Goal: Navigation & Orientation: Find specific page/section

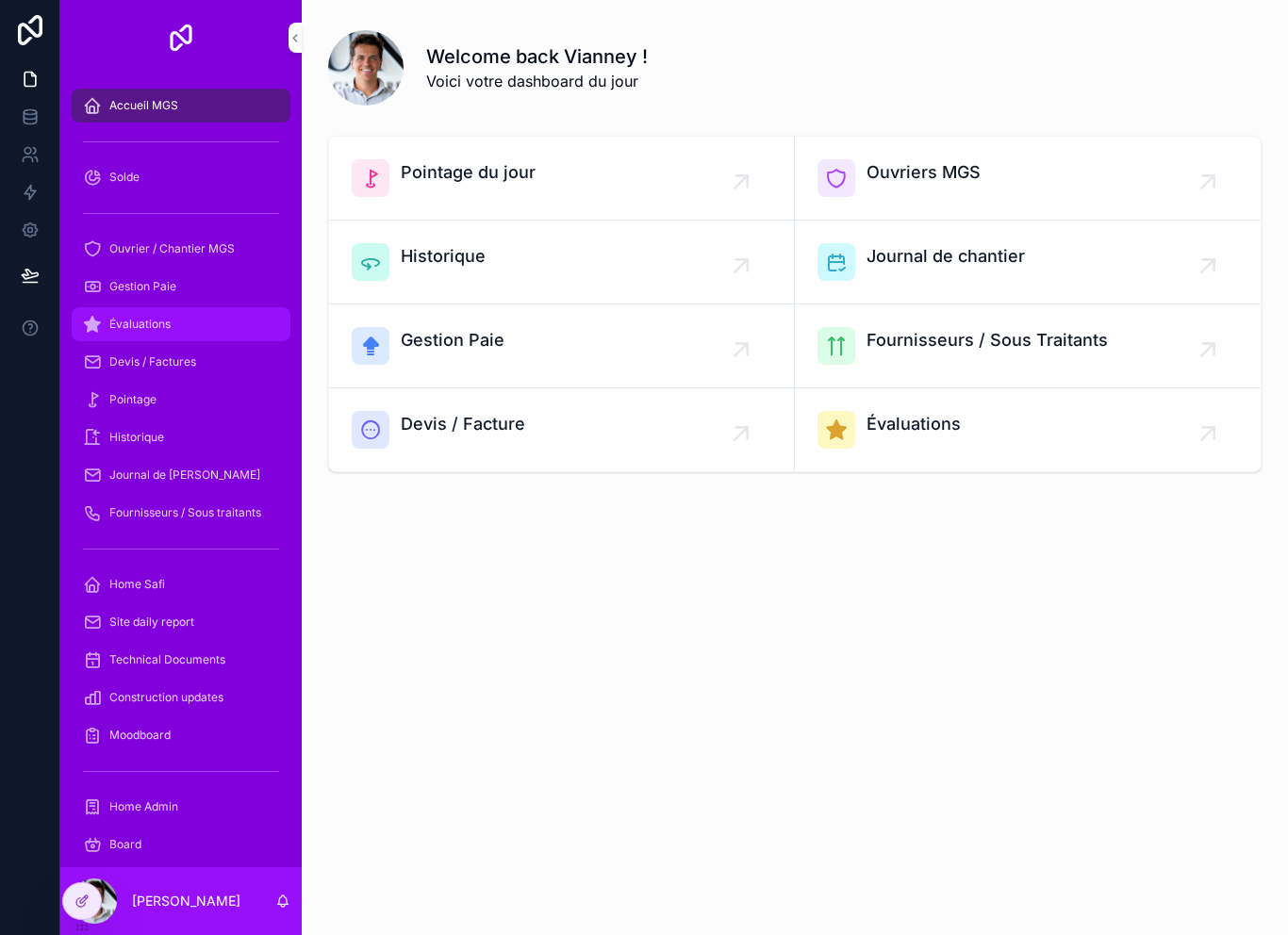
click at [185, 329] on div "Évaluations" at bounding box center [181, 325] width 196 height 30
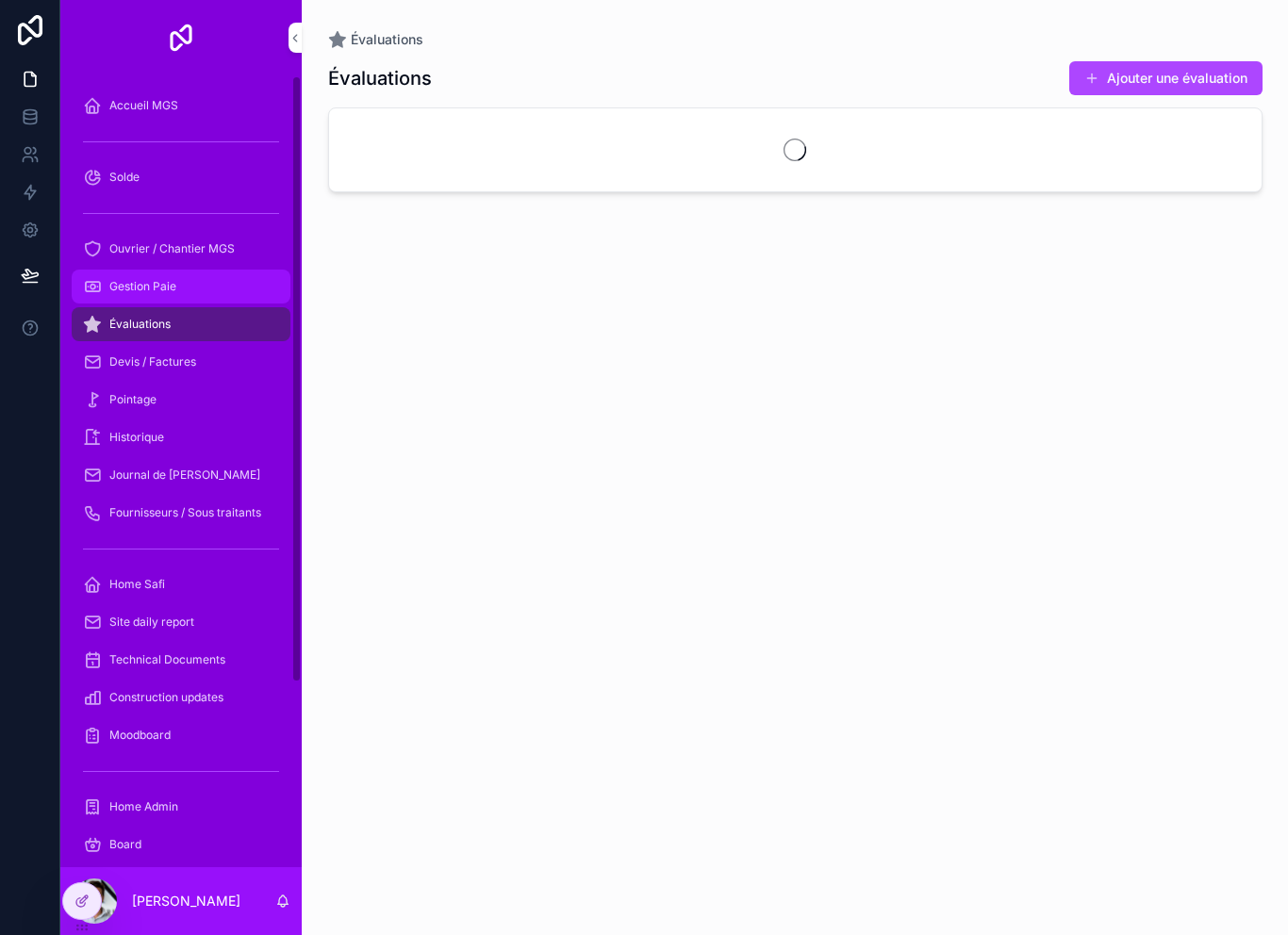
click at [198, 291] on div "Gestion Paie" at bounding box center [181, 287] width 196 height 30
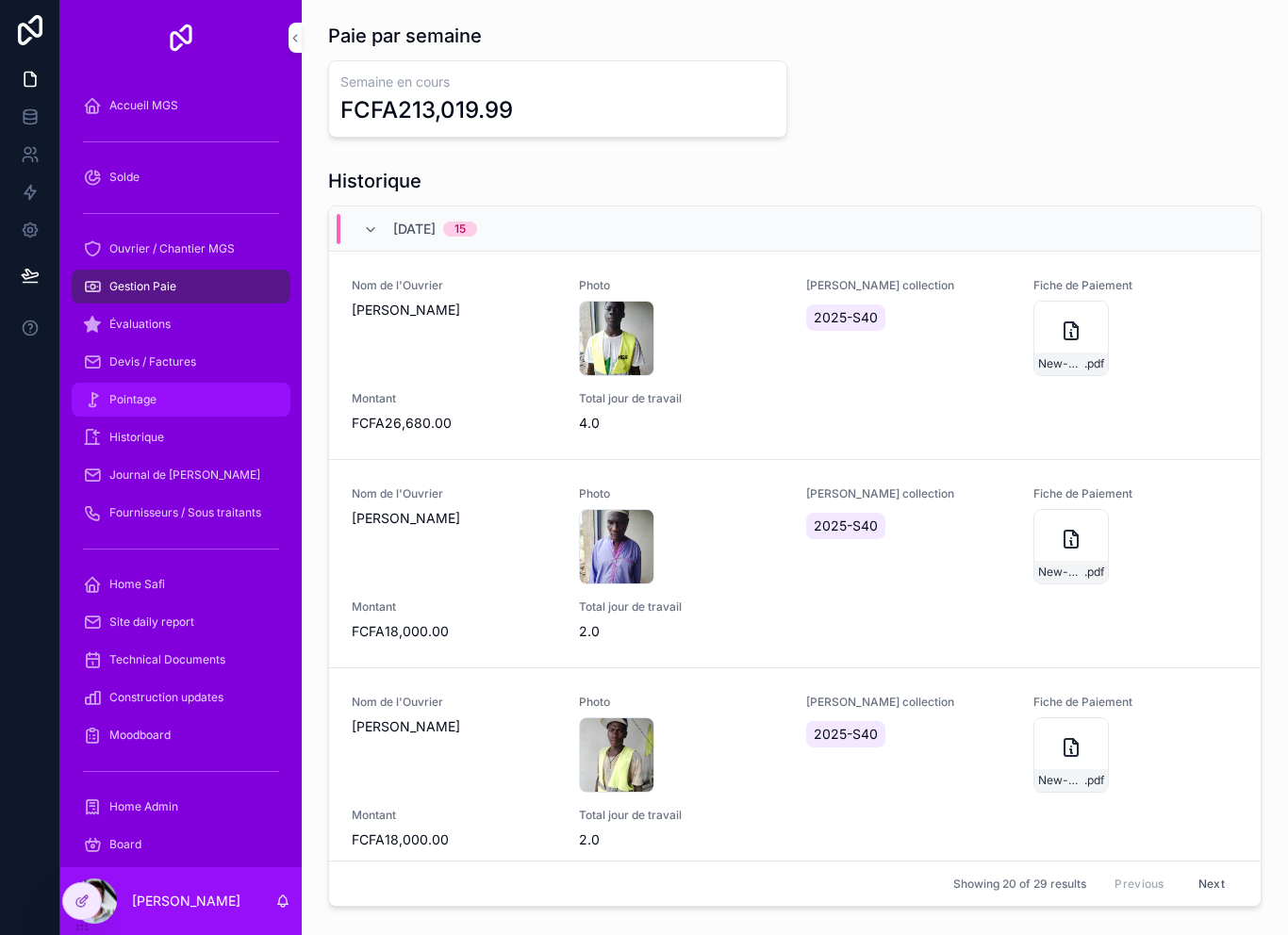
click at [193, 407] on div "Pointage" at bounding box center [181, 400] width 196 height 30
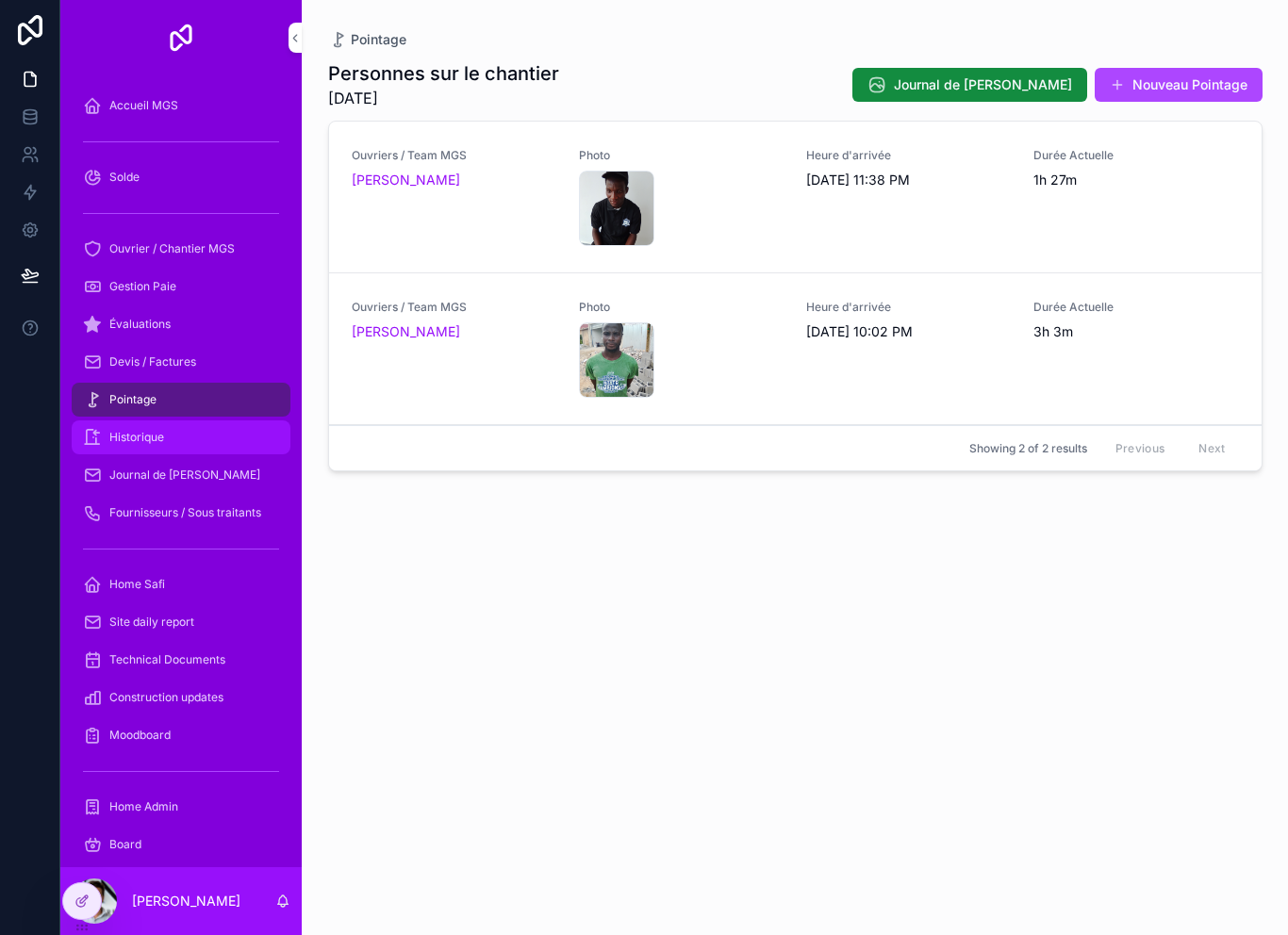
click at [187, 442] on div "Historique" at bounding box center [181, 438] width 196 height 30
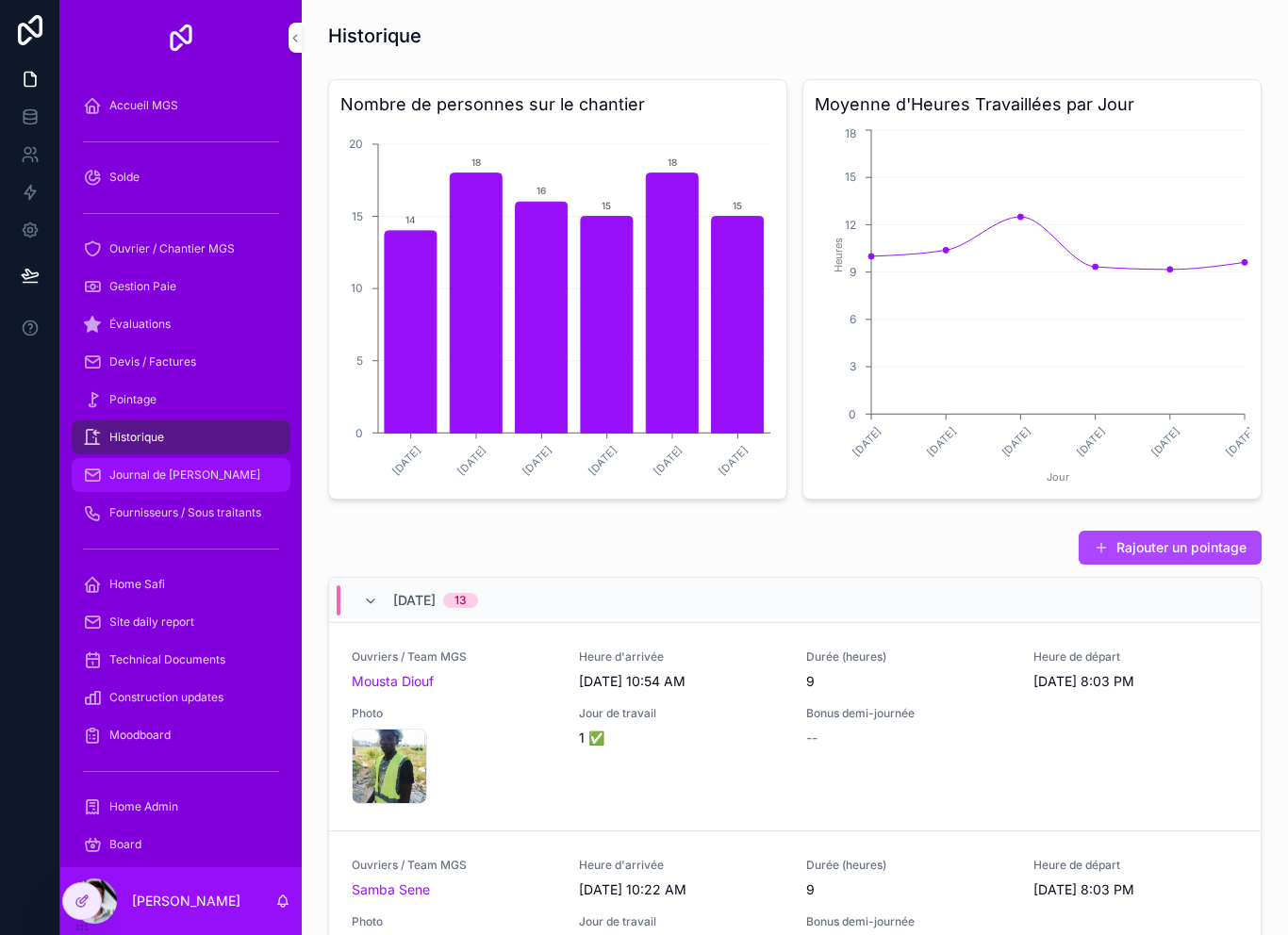
click at [211, 477] on span "Journal de [PERSON_NAME]" at bounding box center [184, 474] width 151 height 15
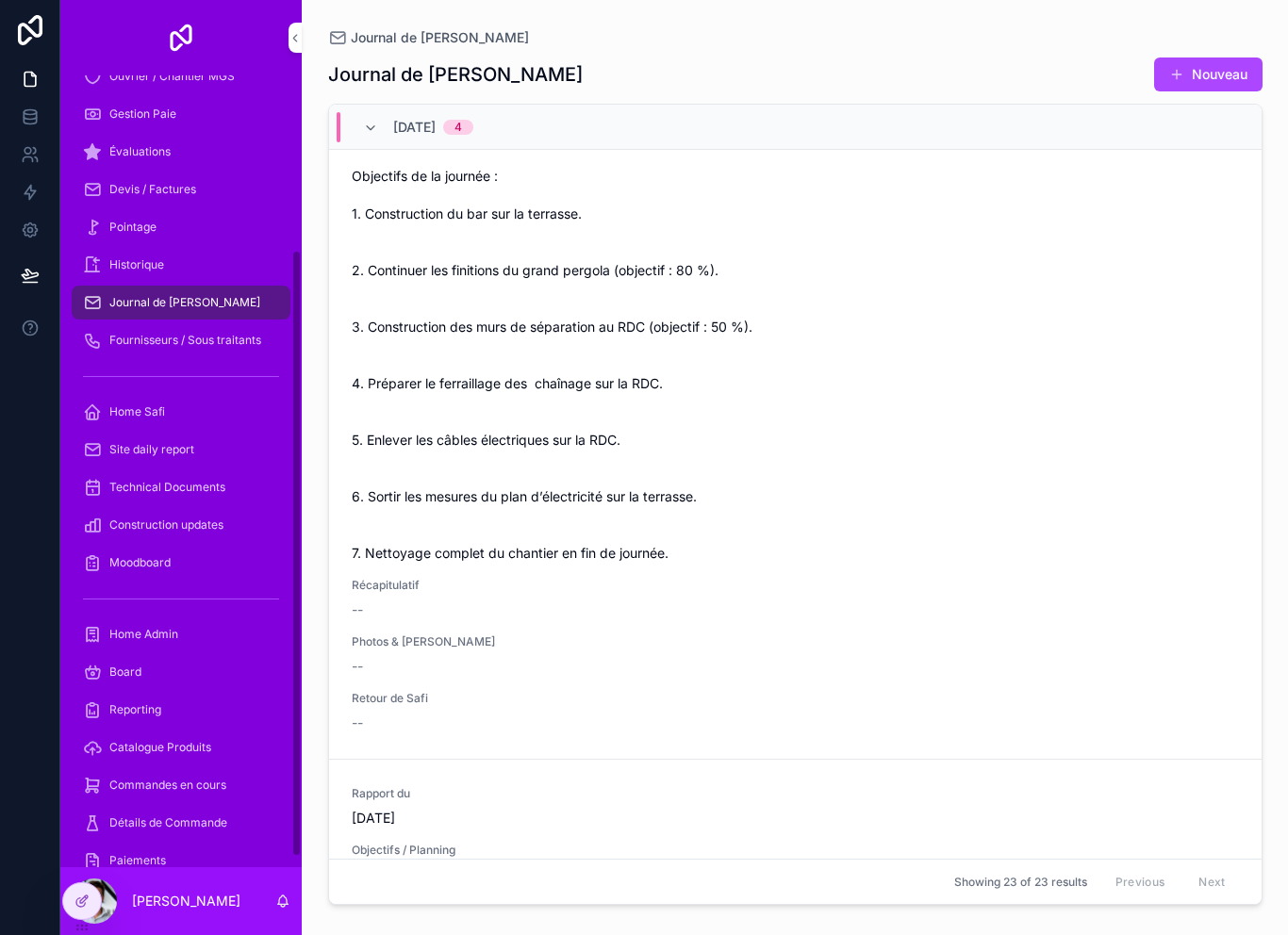
scroll to position [266, 0]
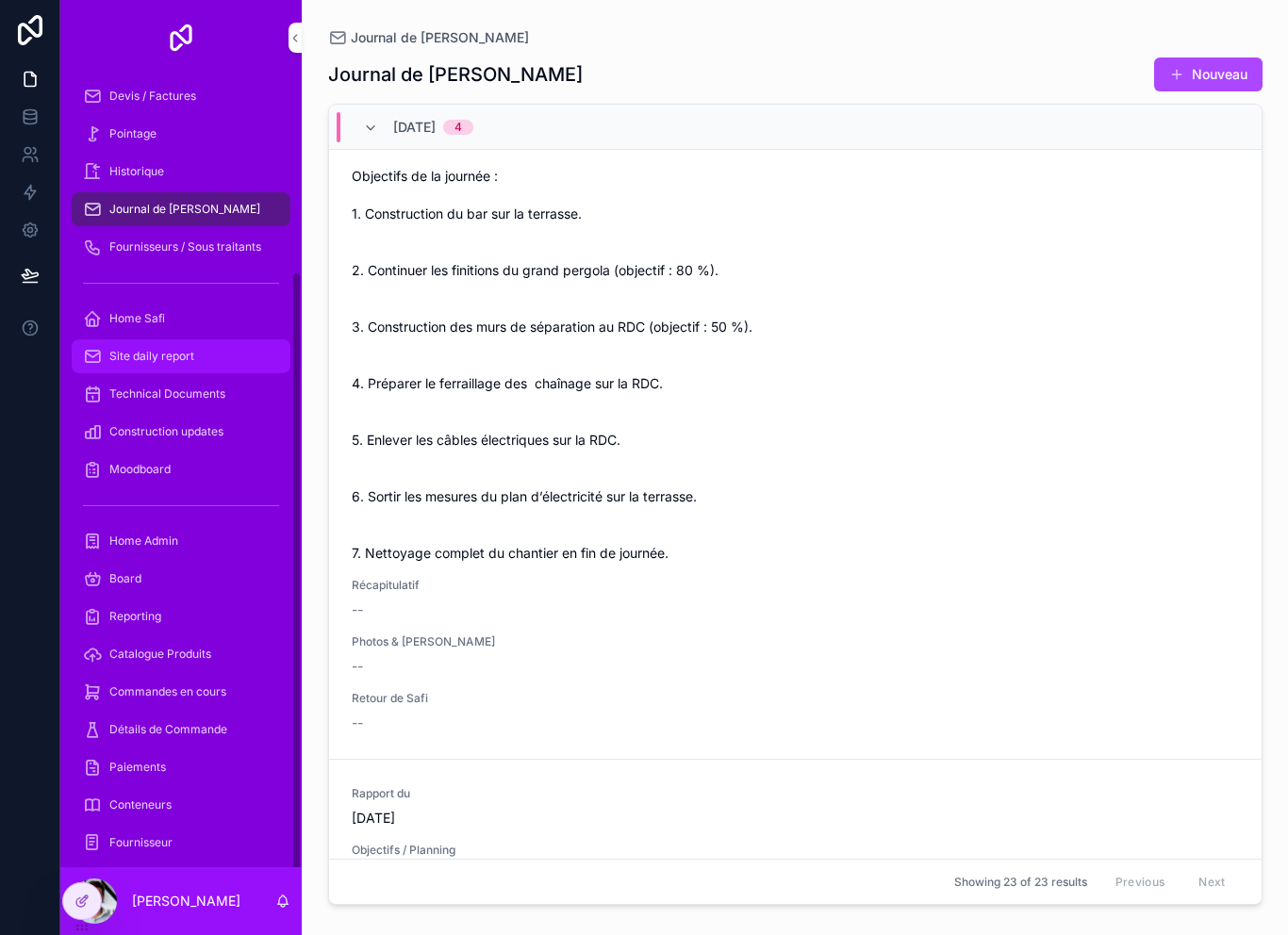
click at [210, 351] on div "Site daily report" at bounding box center [181, 357] width 196 height 30
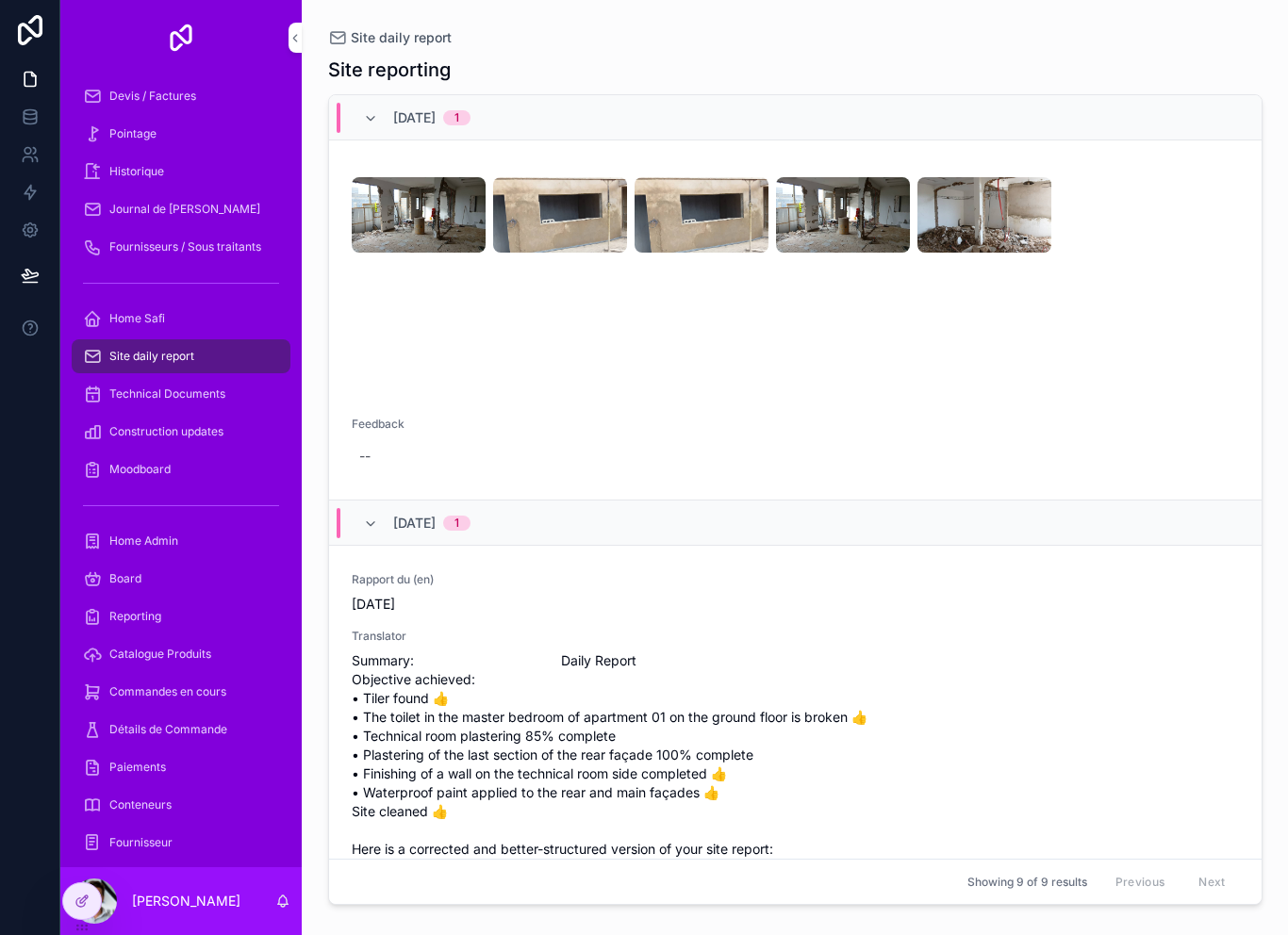
scroll to position [1000, 0]
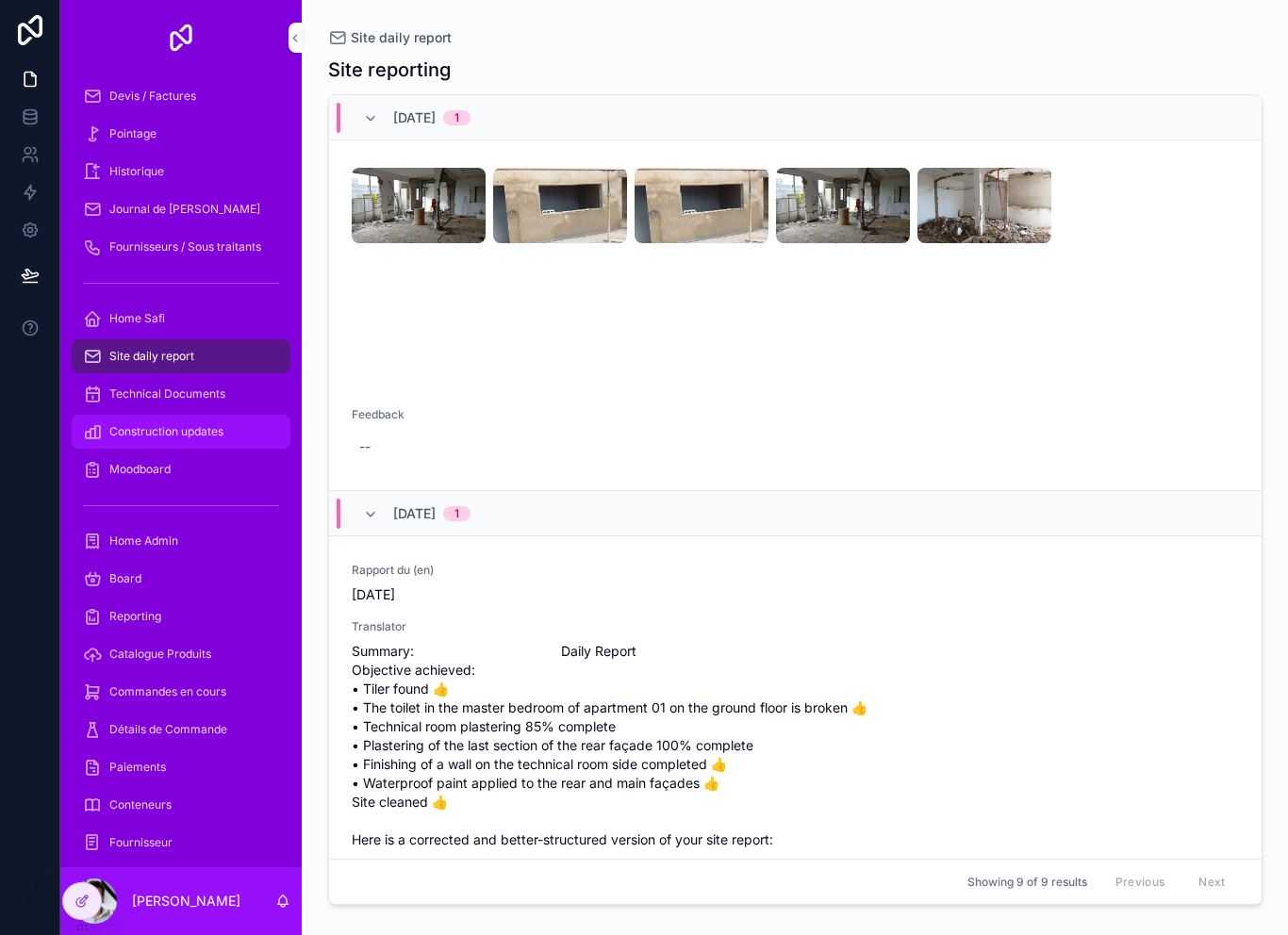
click at [208, 434] on span "Construction updates" at bounding box center [166, 432] width 114 height 15
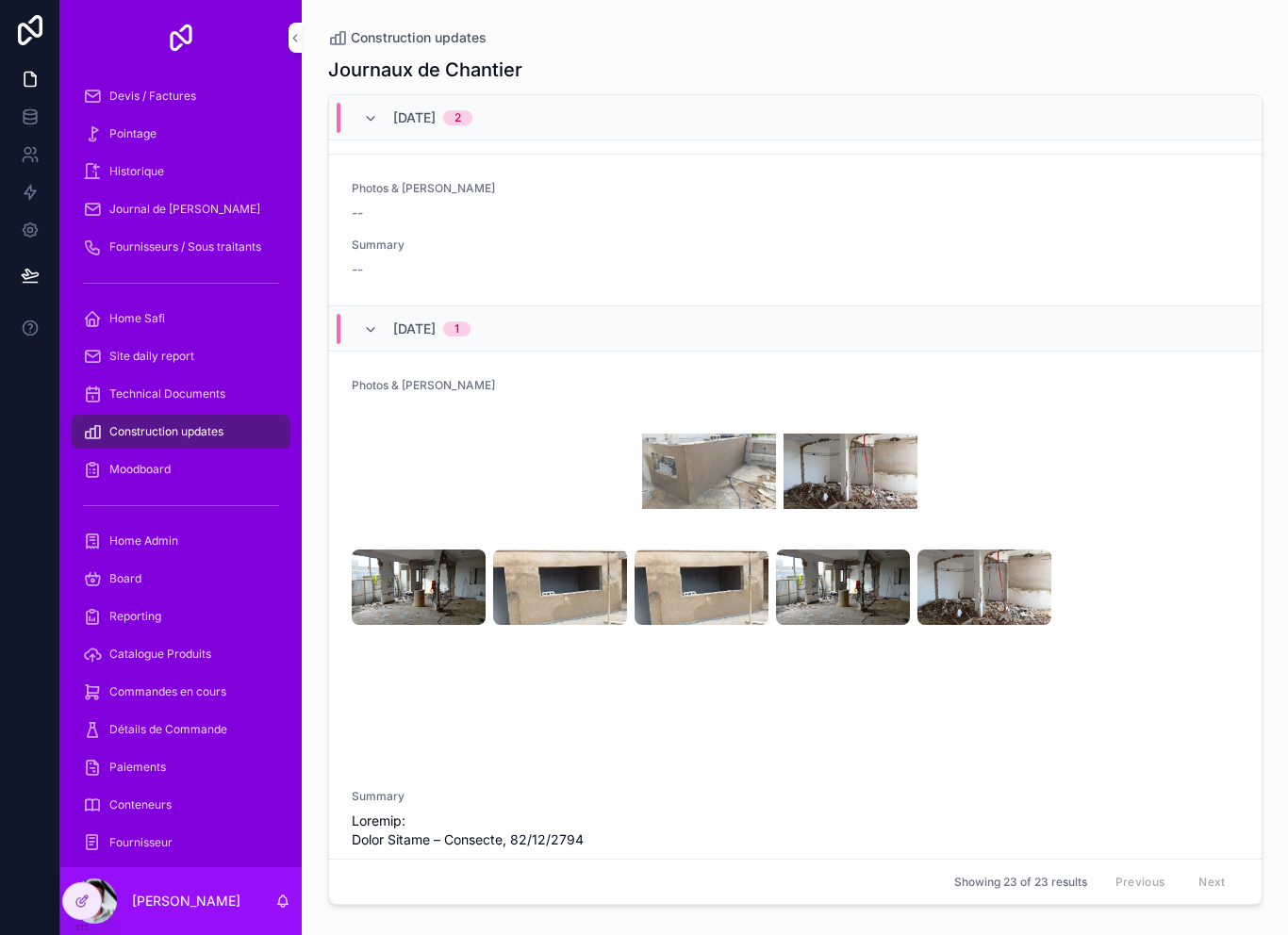
scroll to position [2014, 0]
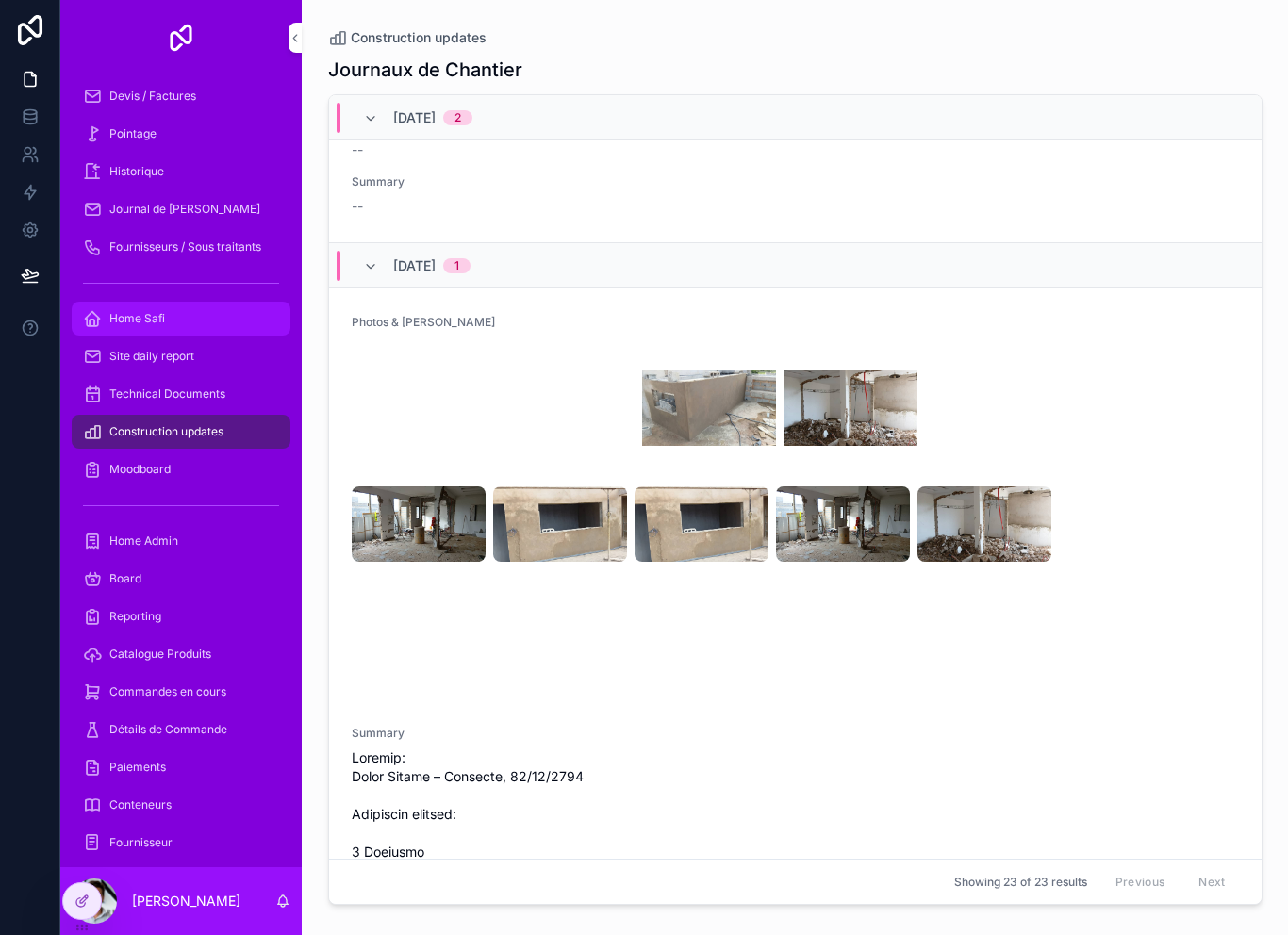
click at [175, 322] on div "Home Safi" at bounding box center [181, 319] width 196 height 30
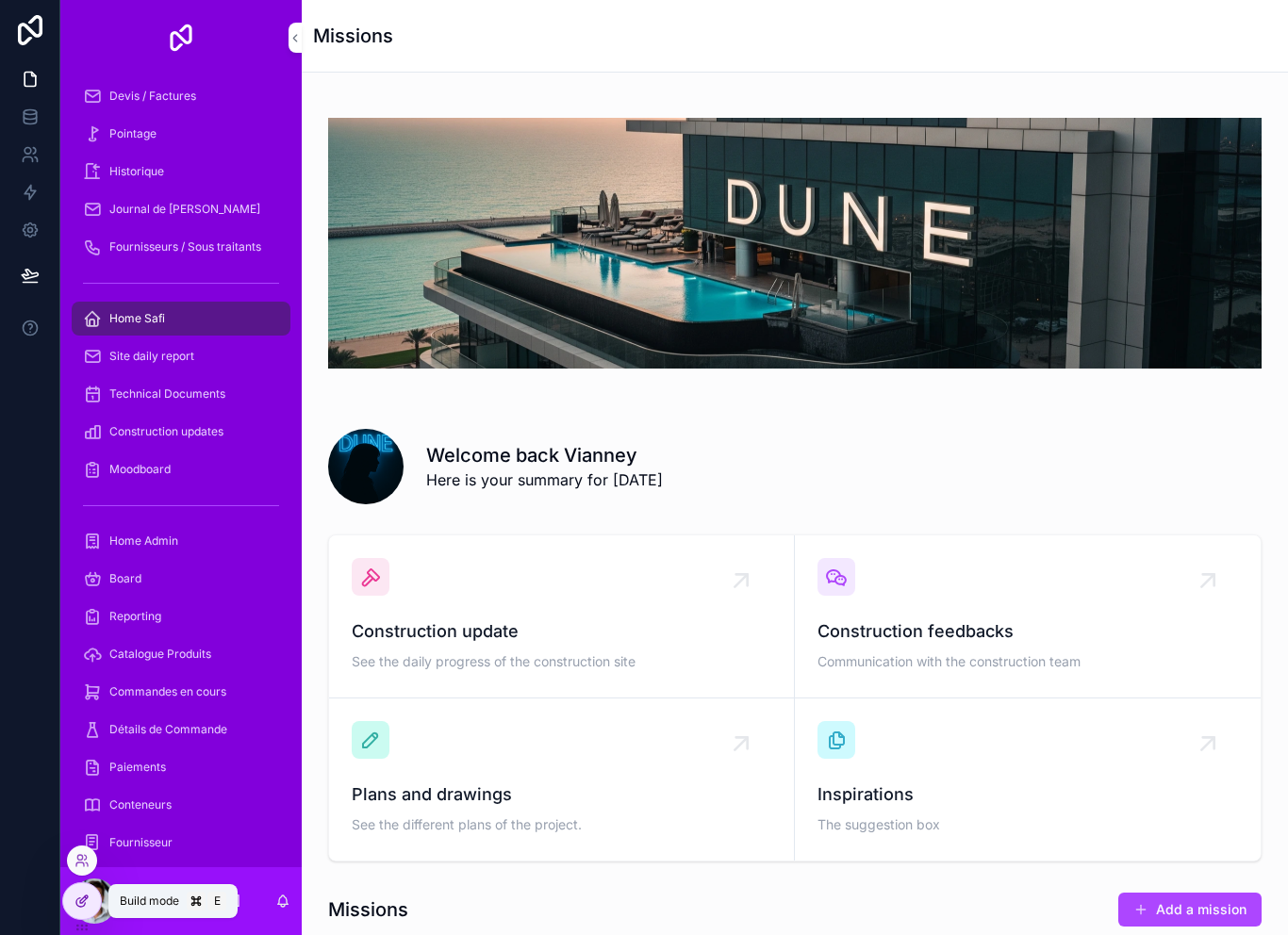
click at [88, 901] on icon at bounding box center [82, 901] width 15 height 15
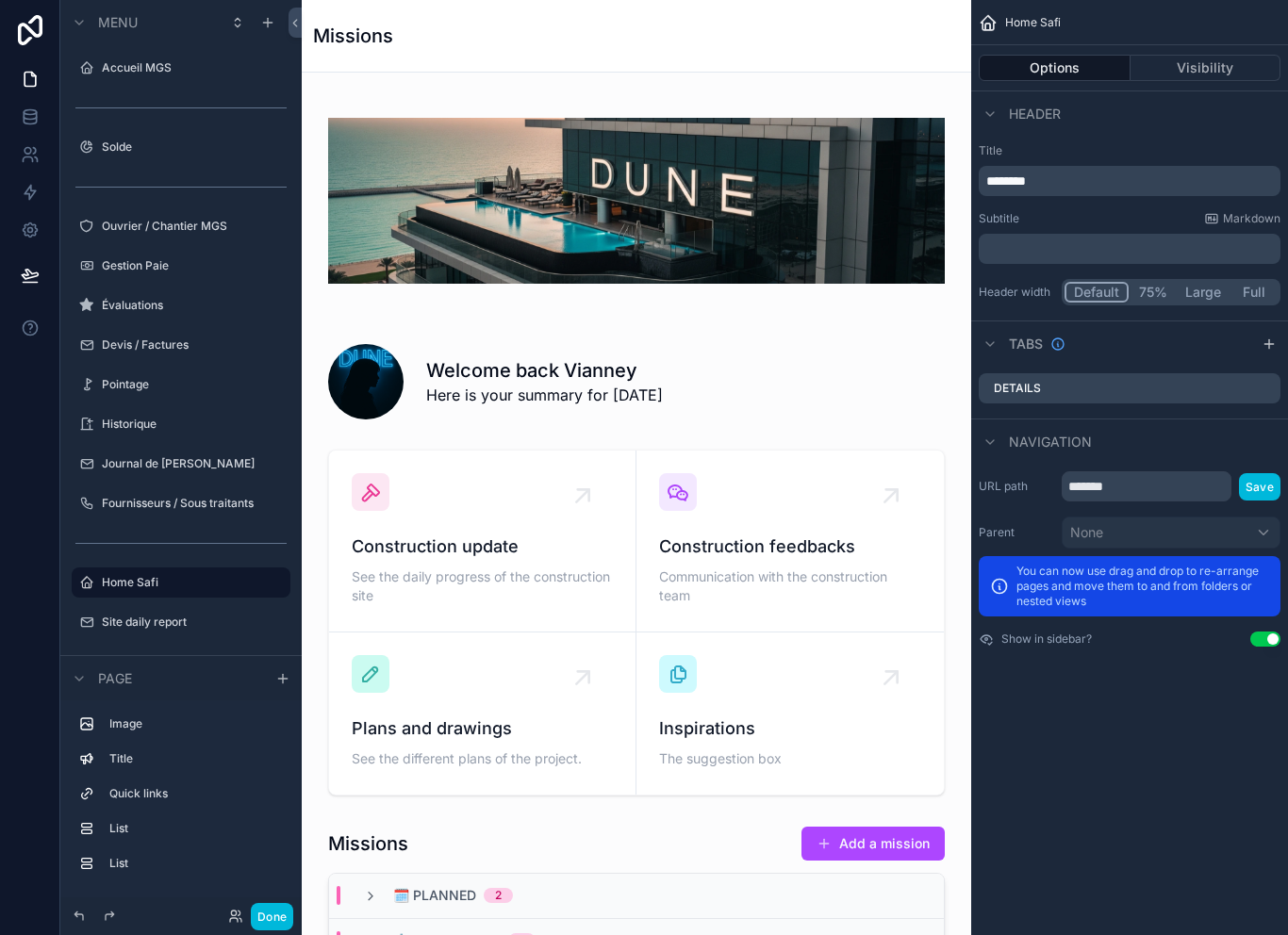
scroll to position [91, 0]
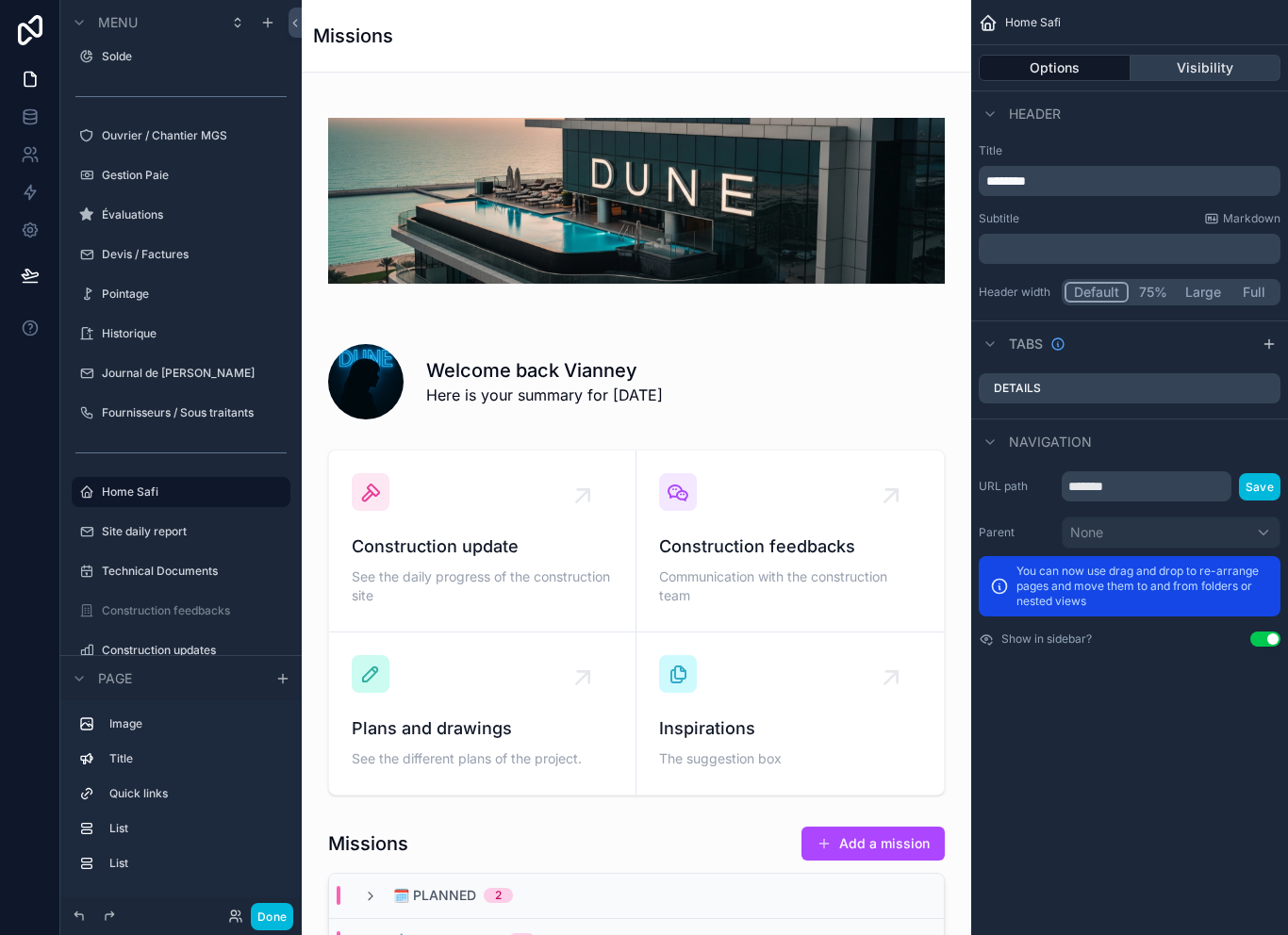
click at [1222, 60] on button "Visibility" at bounding box center [1206, 68] width 151 height 26
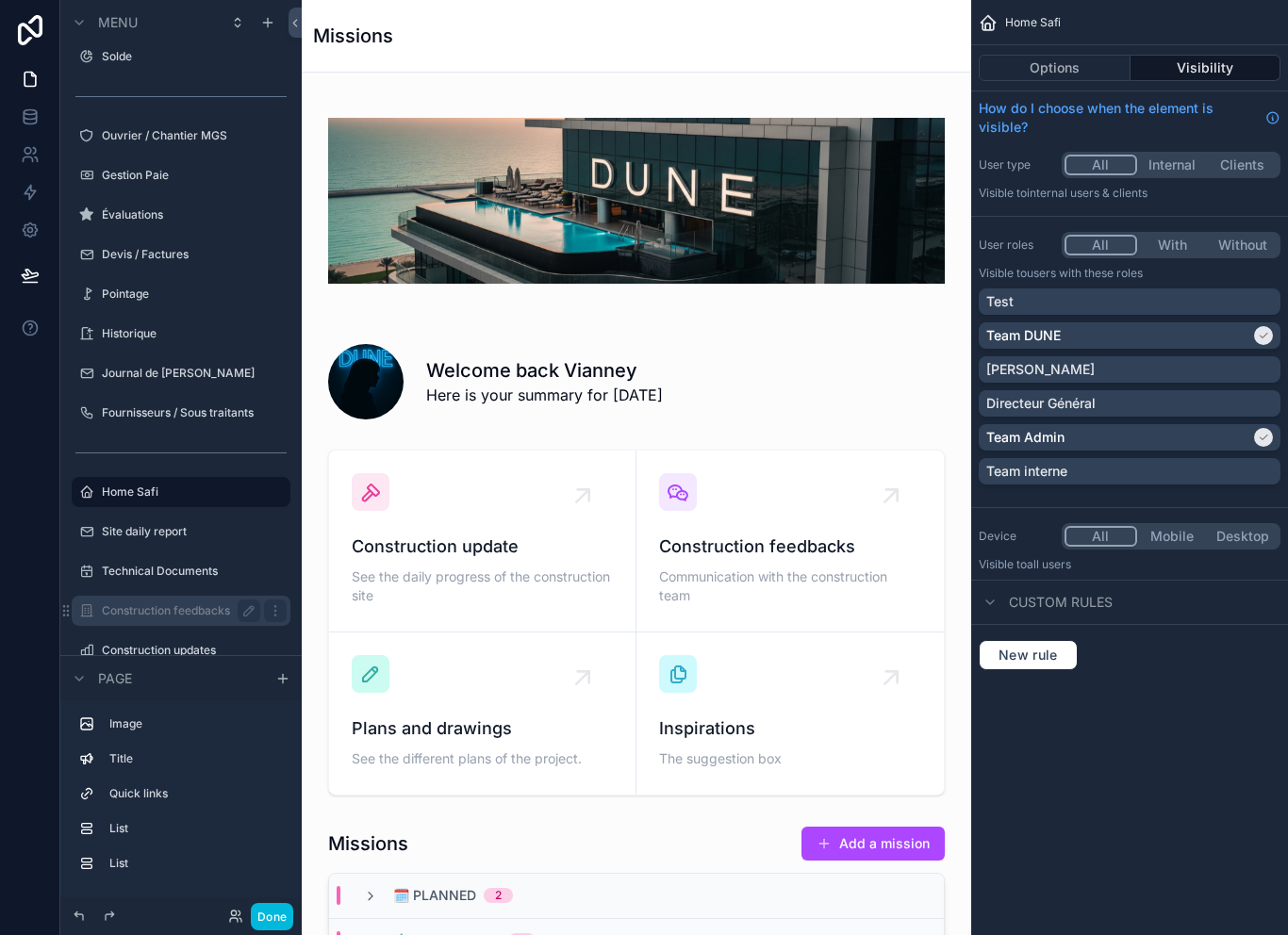
click at [187, 613] on label "Construction feedbacks" at bounding box center [177, 610] width 151 height 15
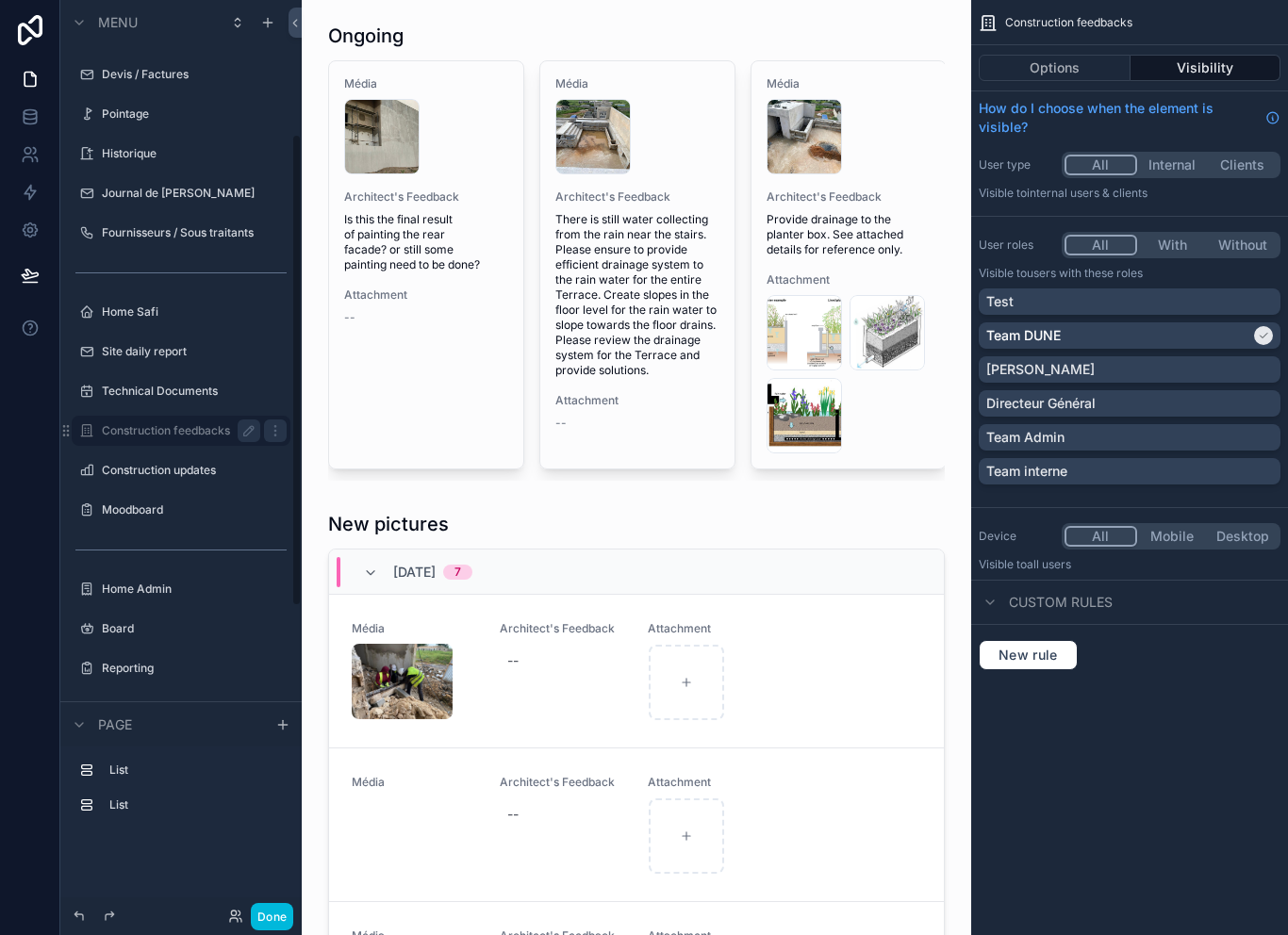
scroll to position [273, 0]
click at [1101, 432] on div "Team Admin" at bounding box center [1129, 438] width 287 height 19
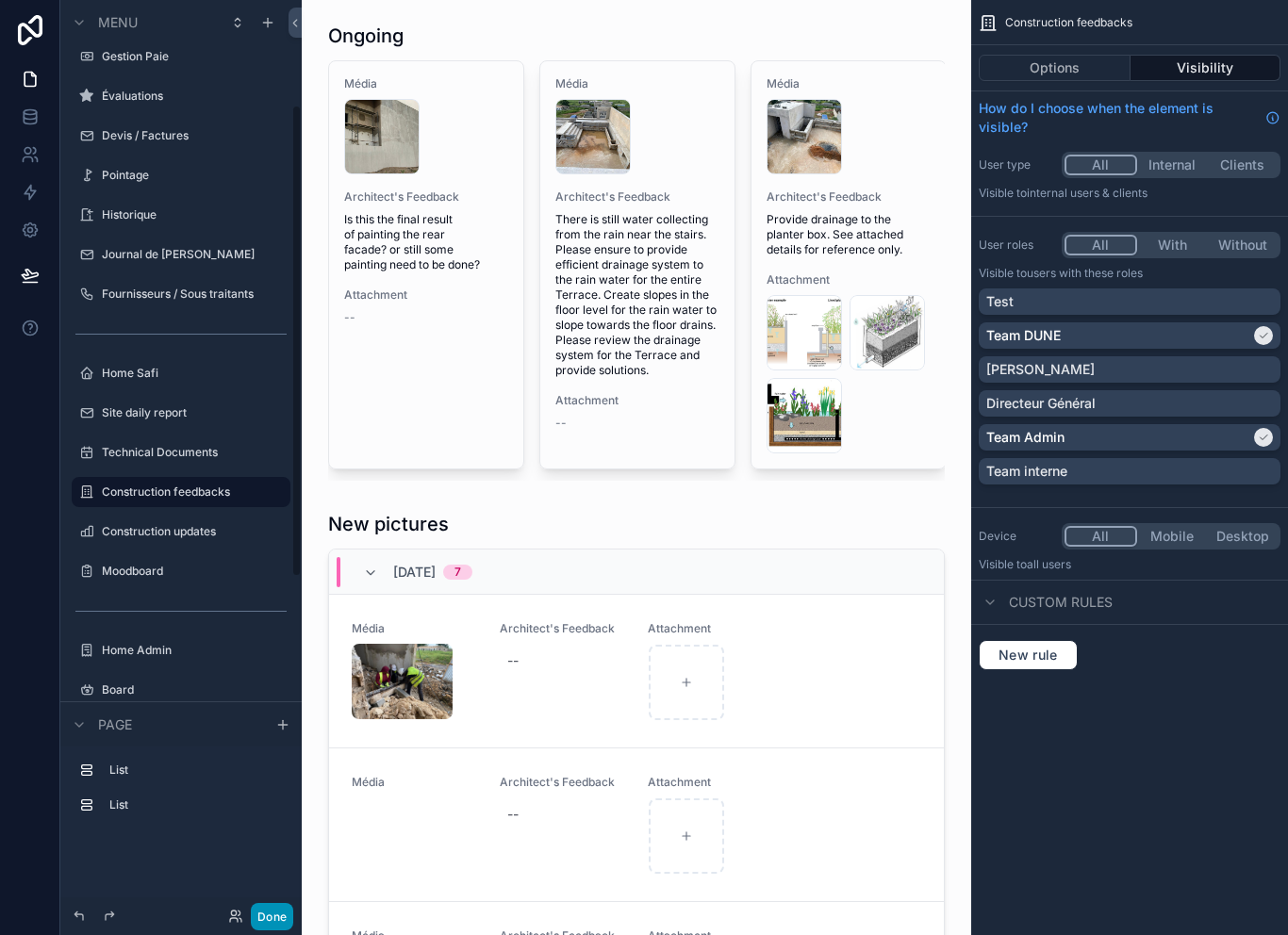
click at [275, 909] on button "Done" at bounding box center [272, 916] width 42 height 27
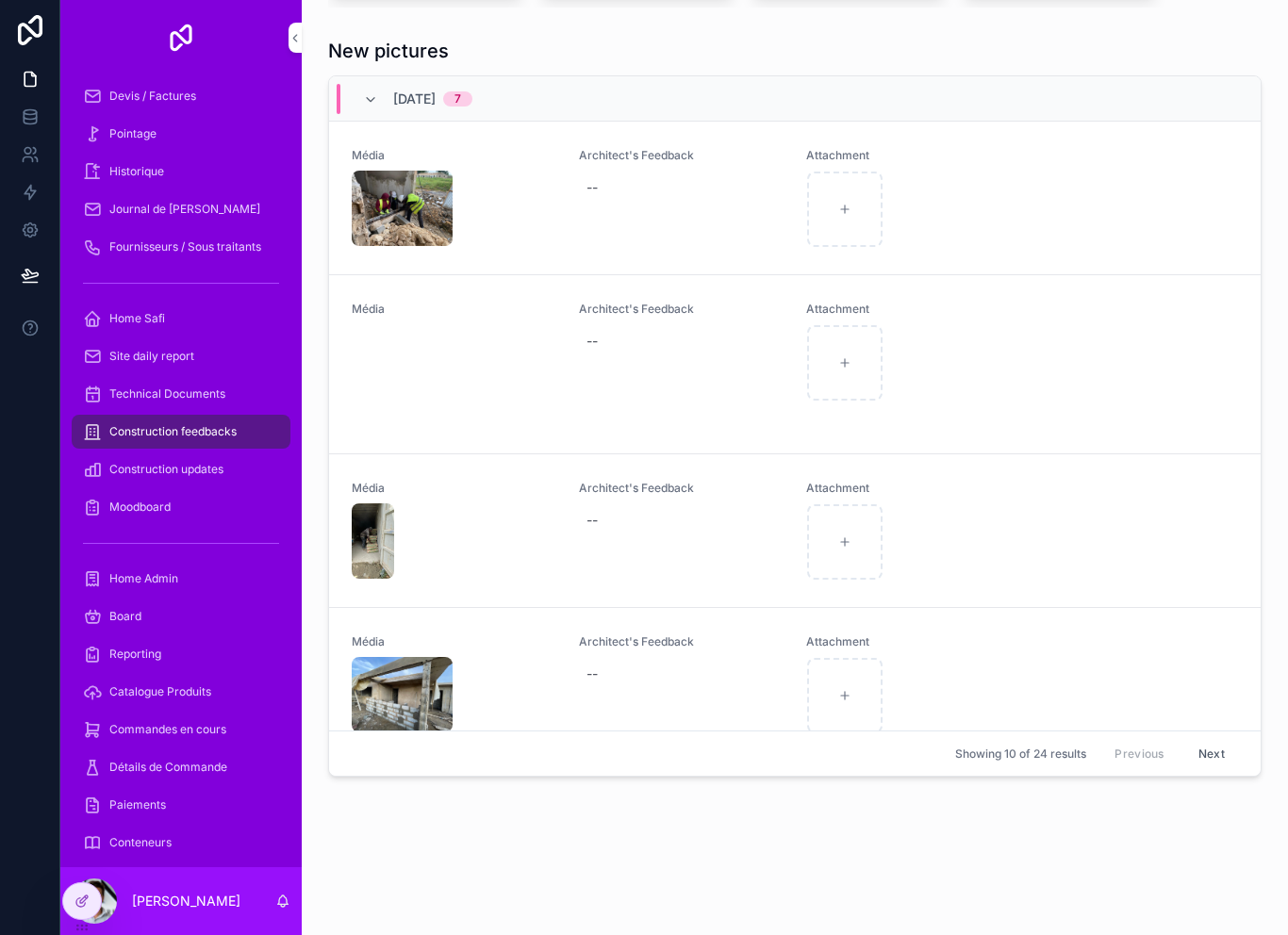
scroll to position [468, 0]
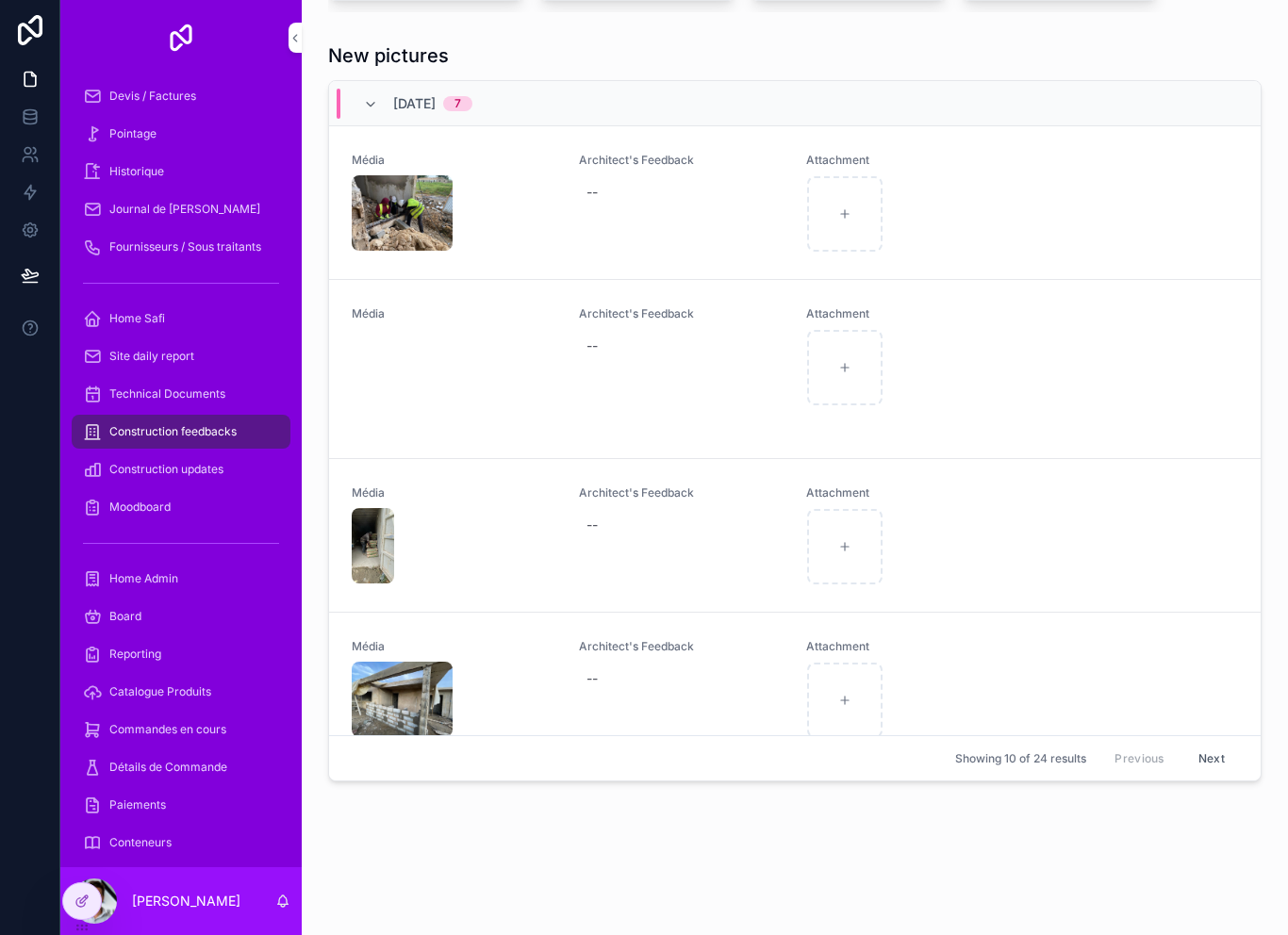
click at [996, 305] on div "Média Architect's Feedback -- Attachment" at bounding box center [794, 369] width 932 height 179
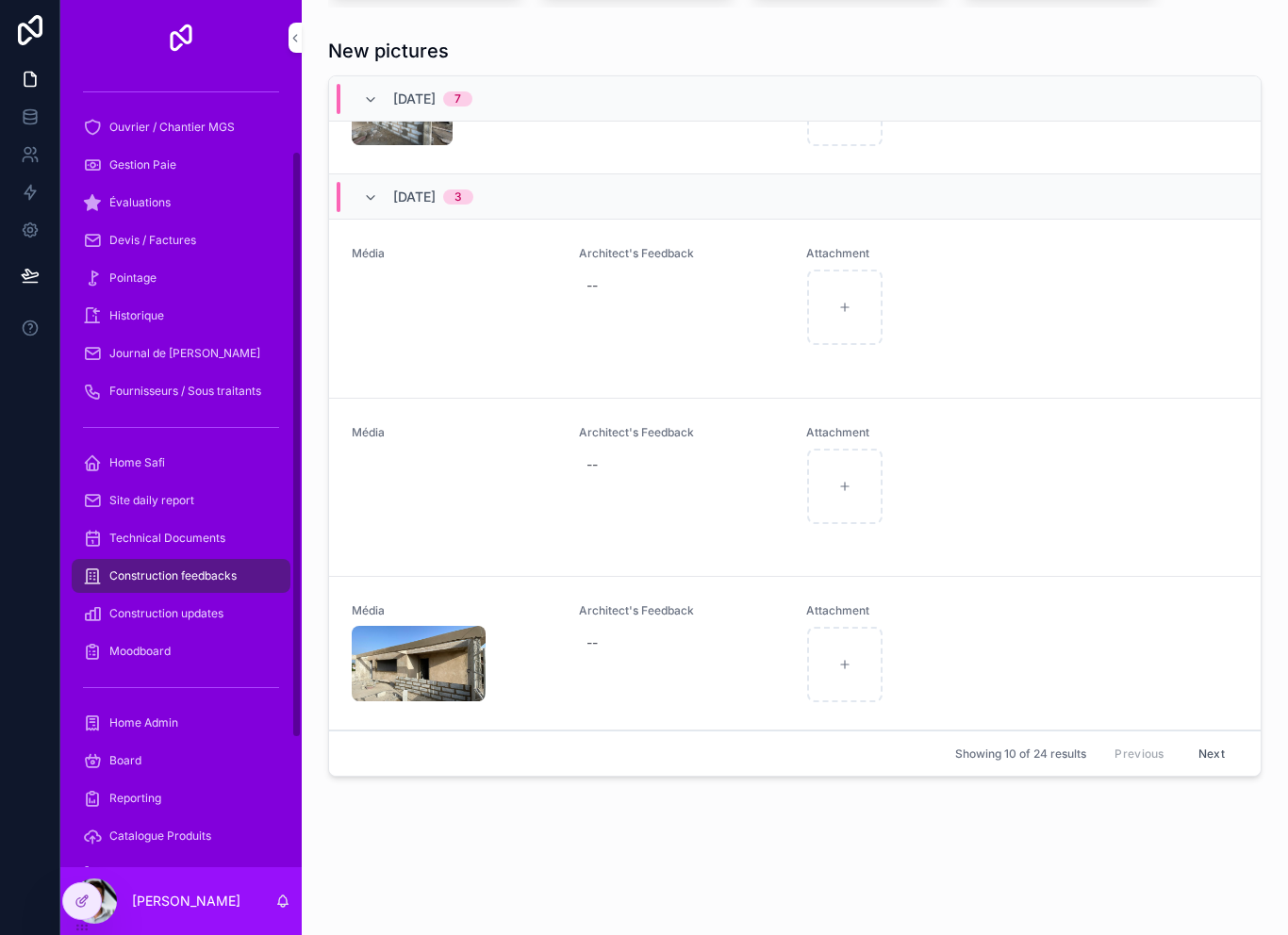
scroll to position [81, 0]
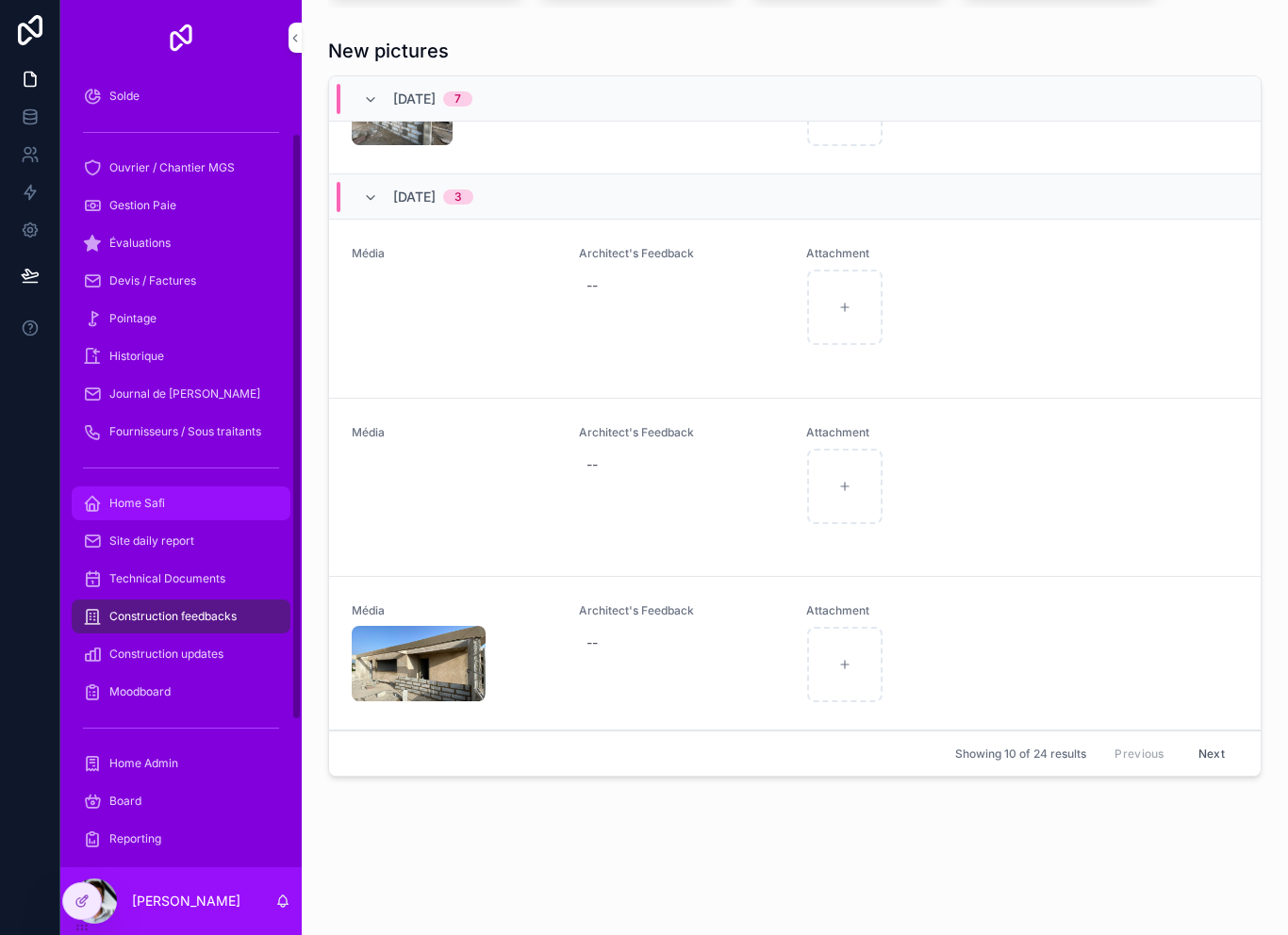
click at [188, 512] on div "Home Safi" at bounding box center [181, 503] width 196 height 30
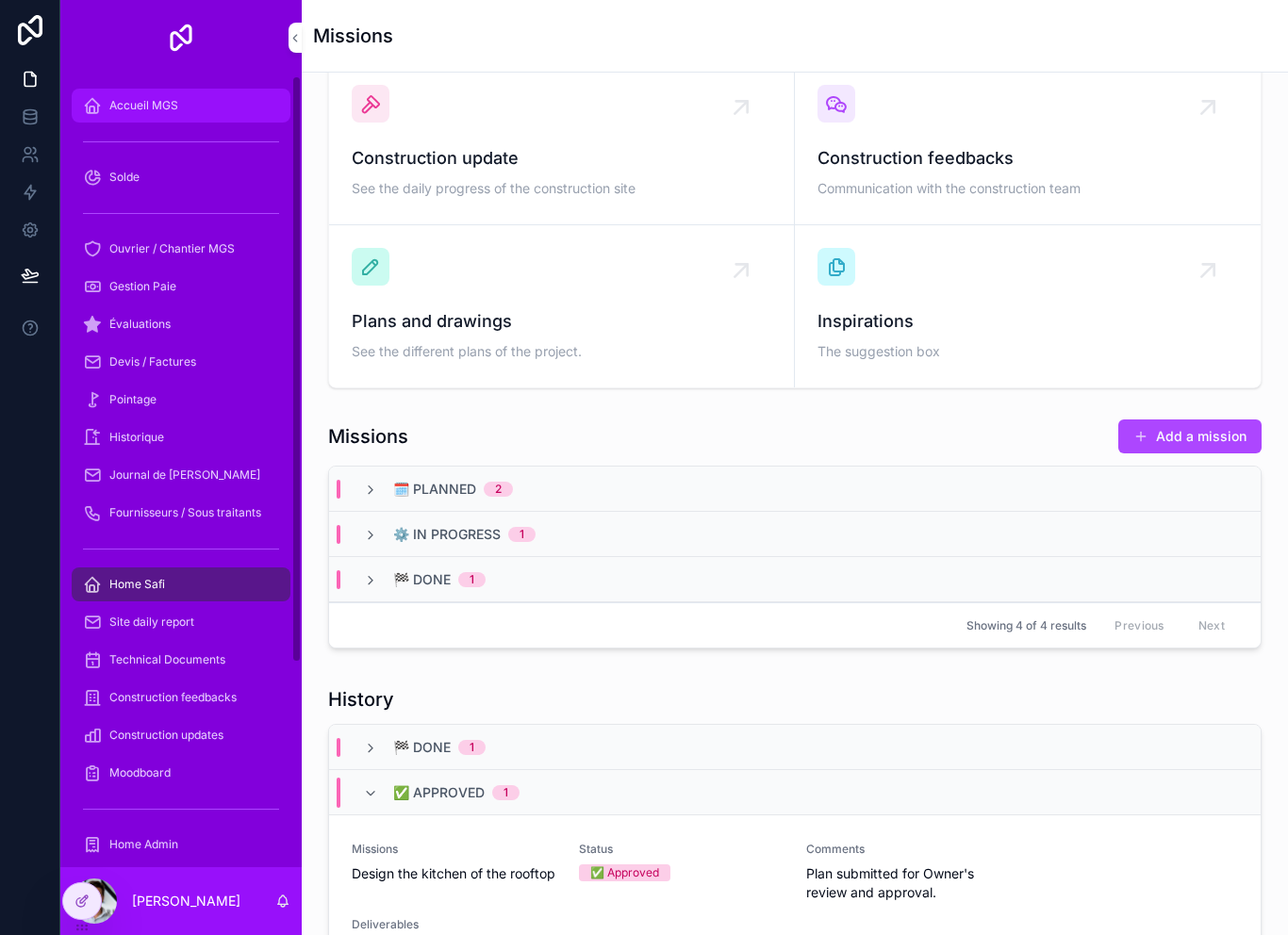
click at [205, 107] on div "Accueil MGS" at bounding box center [181, 106] width 196 height 30
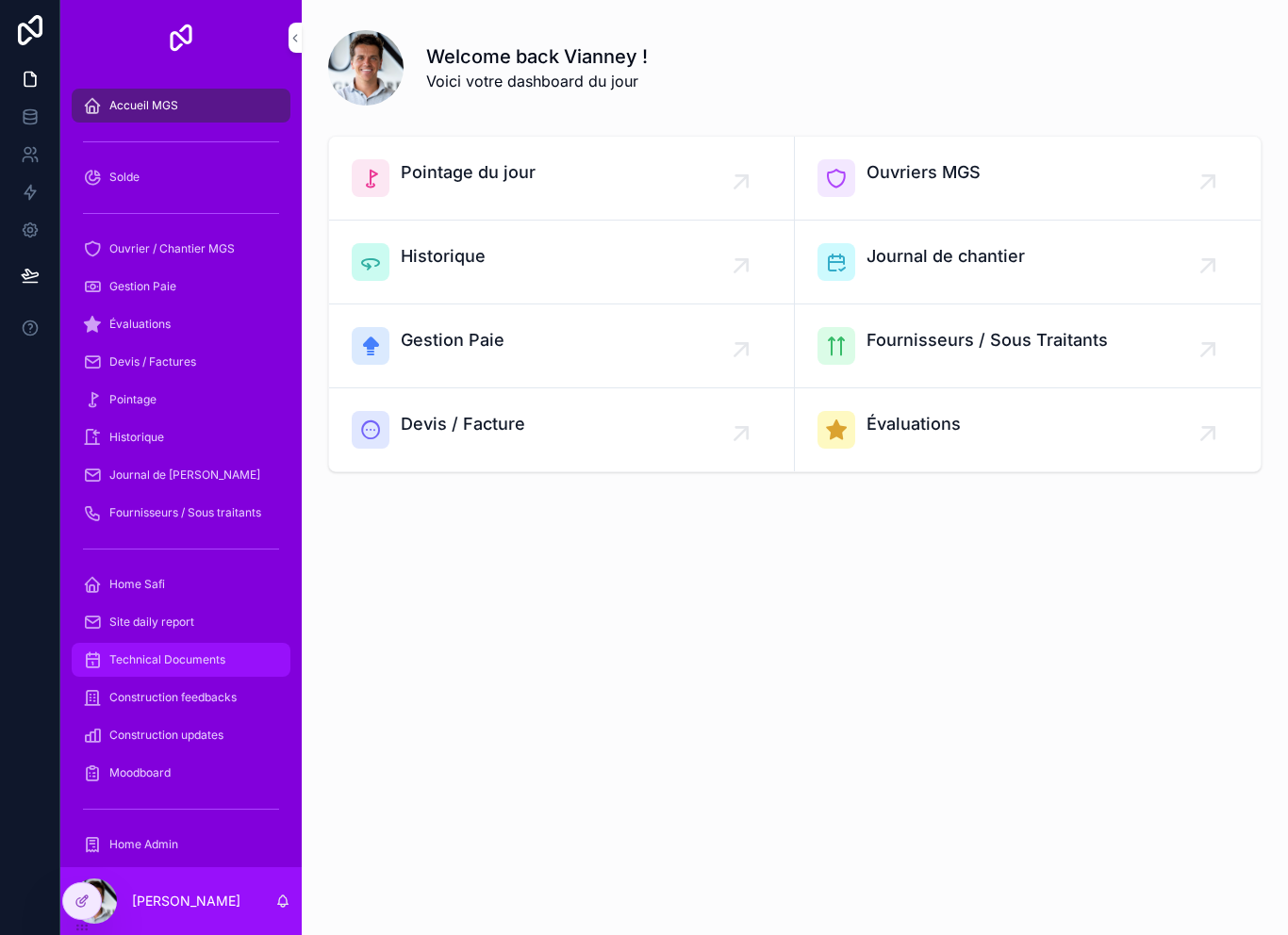
click at [222, 676] on link "Technical Documents" at bounding box center [181, 660] width 219 height 34
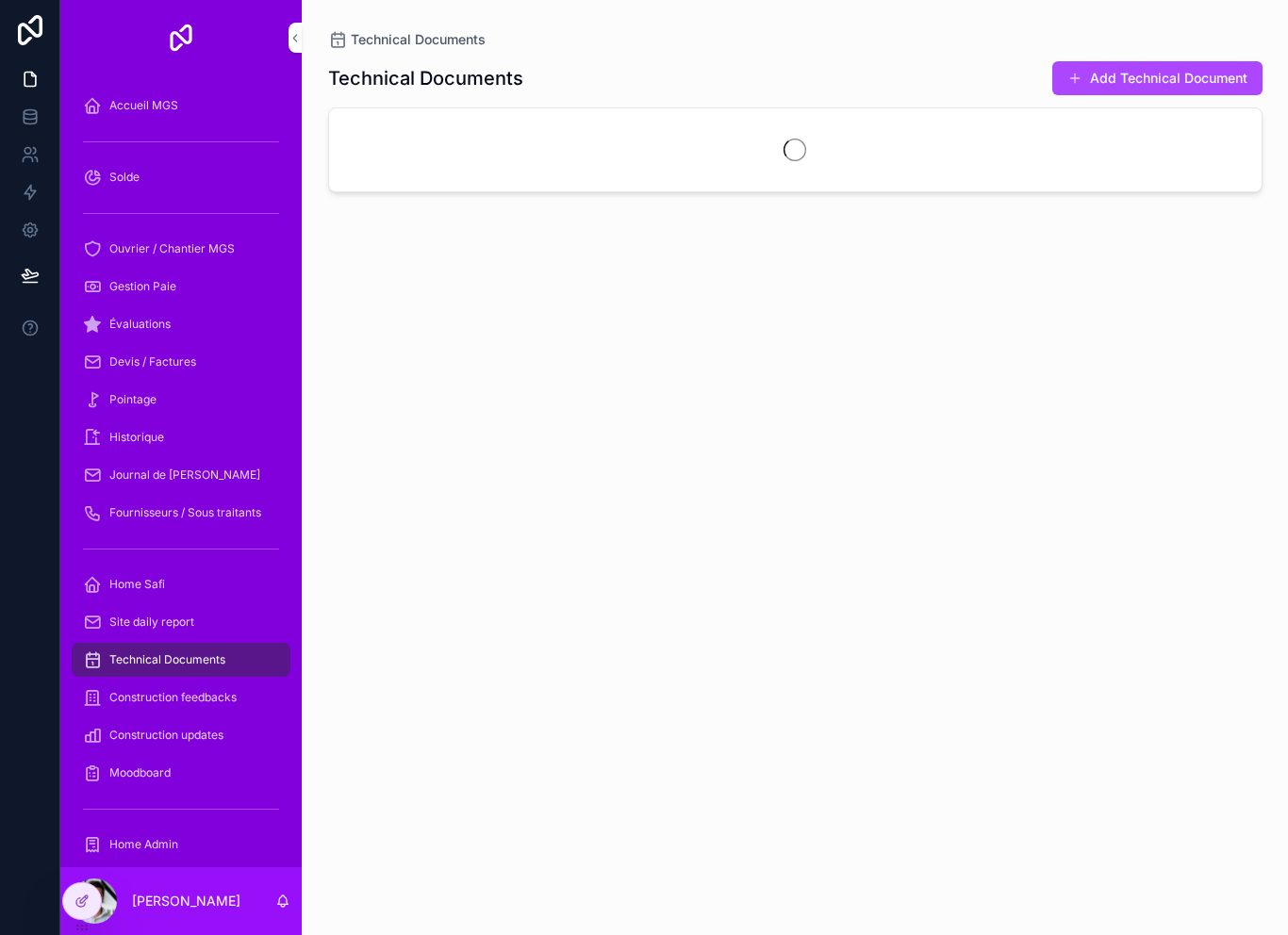
click at [224, 678] on div "Technical Documents" at bounding box center [181, 660] width 242 height 38
click at [219, 697] on span "Construction feedbacks" at bounding box center [172, 697] width 127 height 15
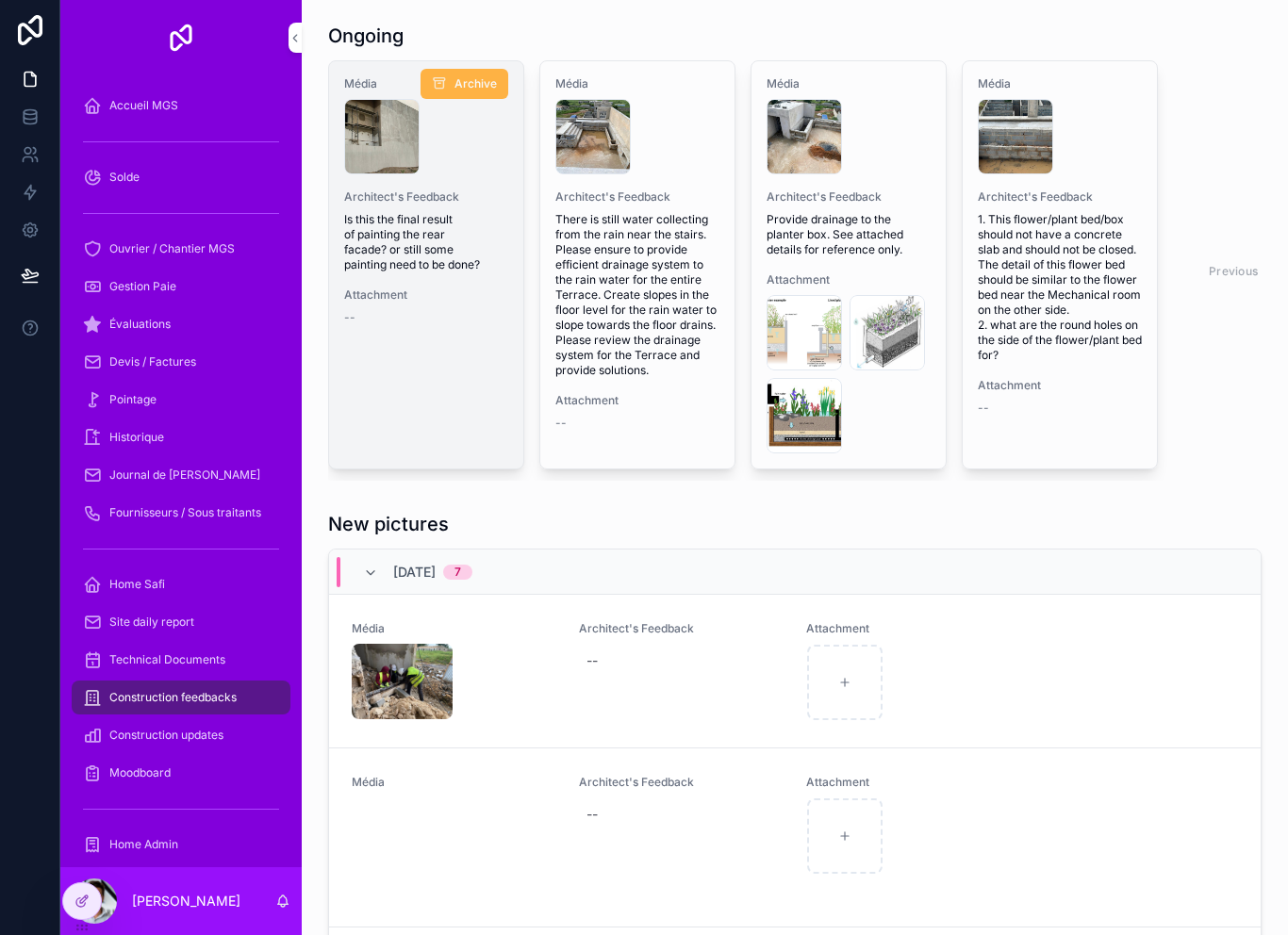
click at [451, 88] on button "Archive" at bounding box center [465, 84] width 88 height 30
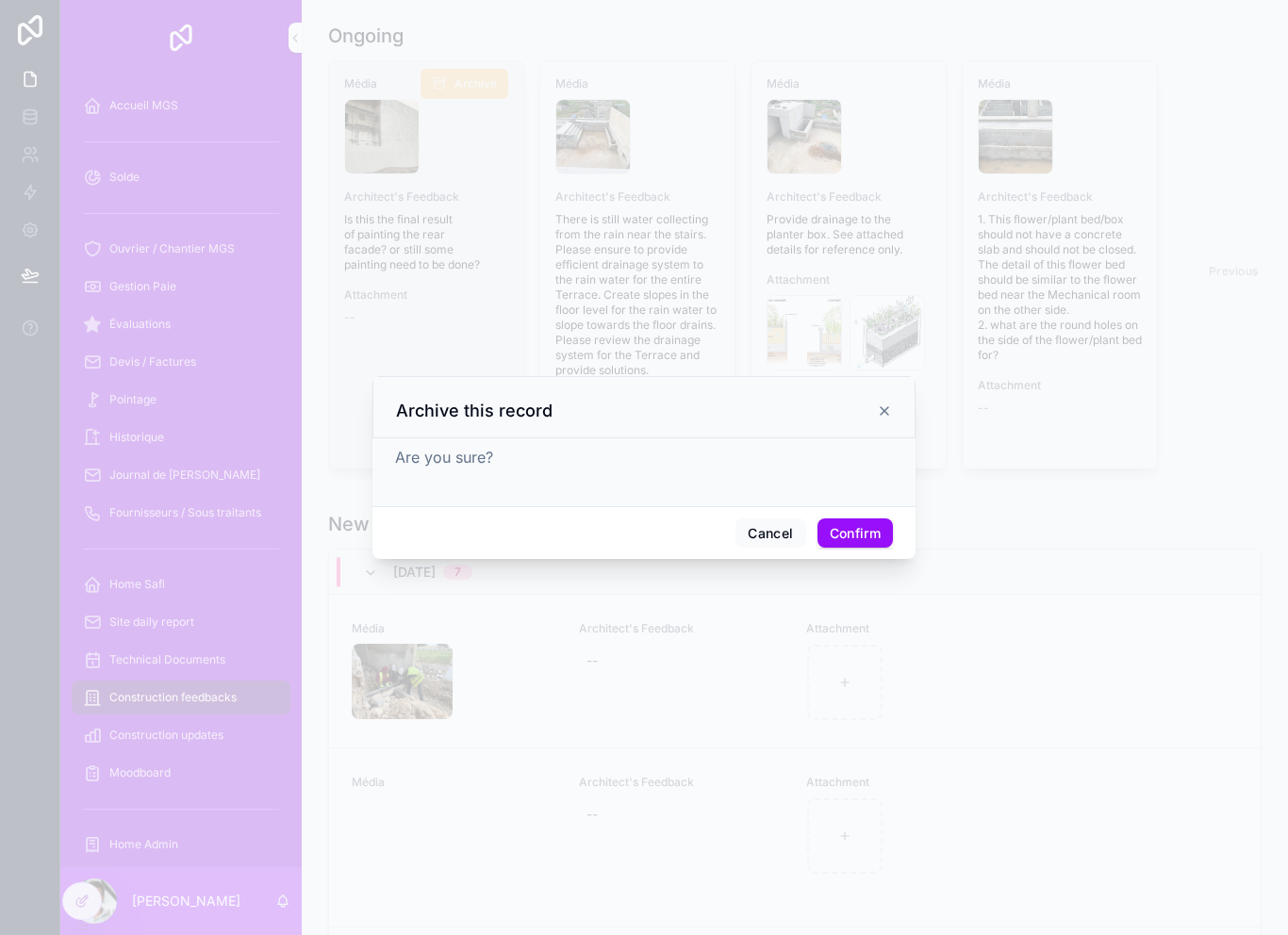
click at [873, 526] on button "Confirm" at bounding box center [855, 533] width 76 height 30
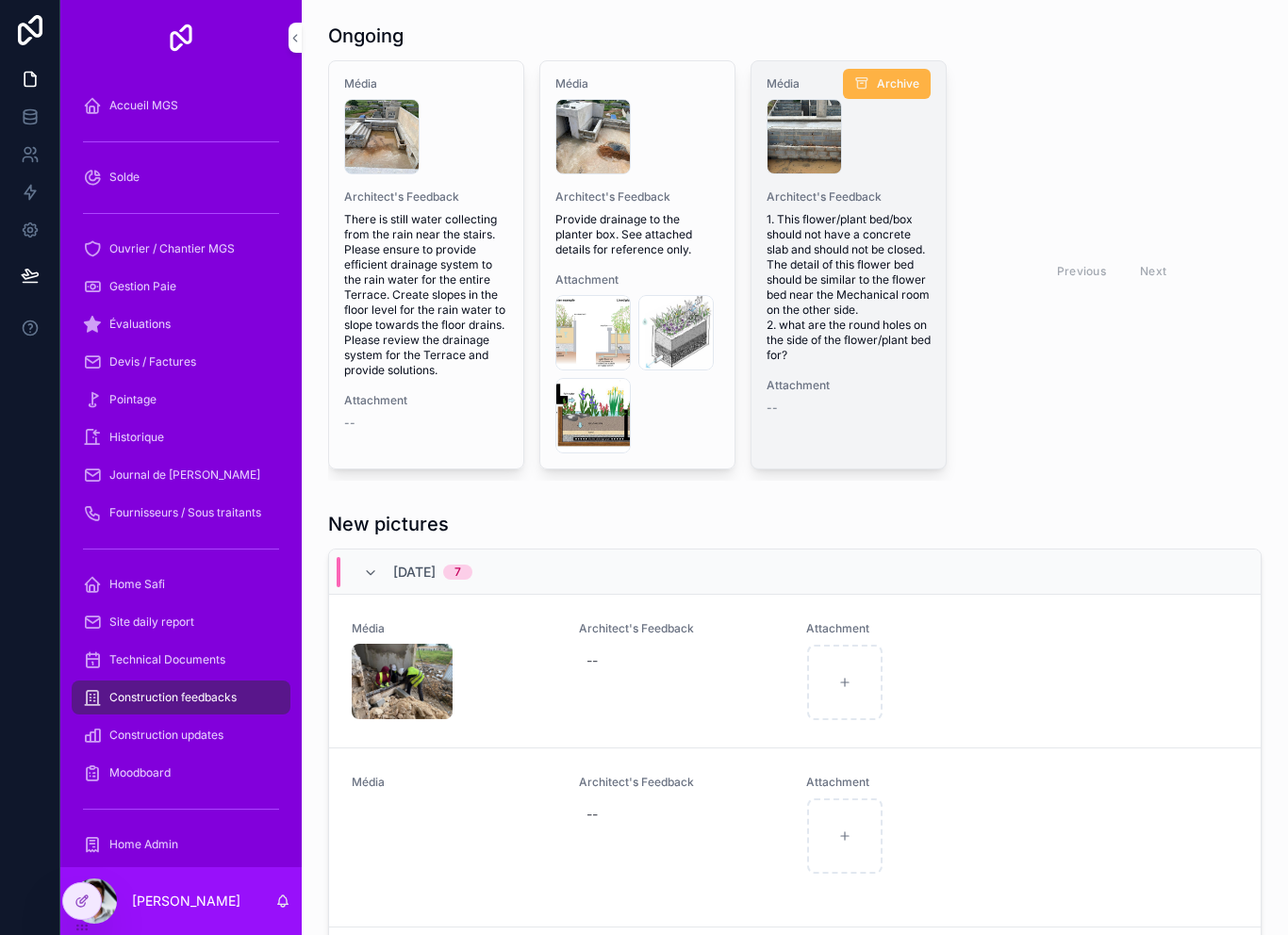
click at [890, 74] on button "Archive" at bounding box center [887, 84] width 88 height 30
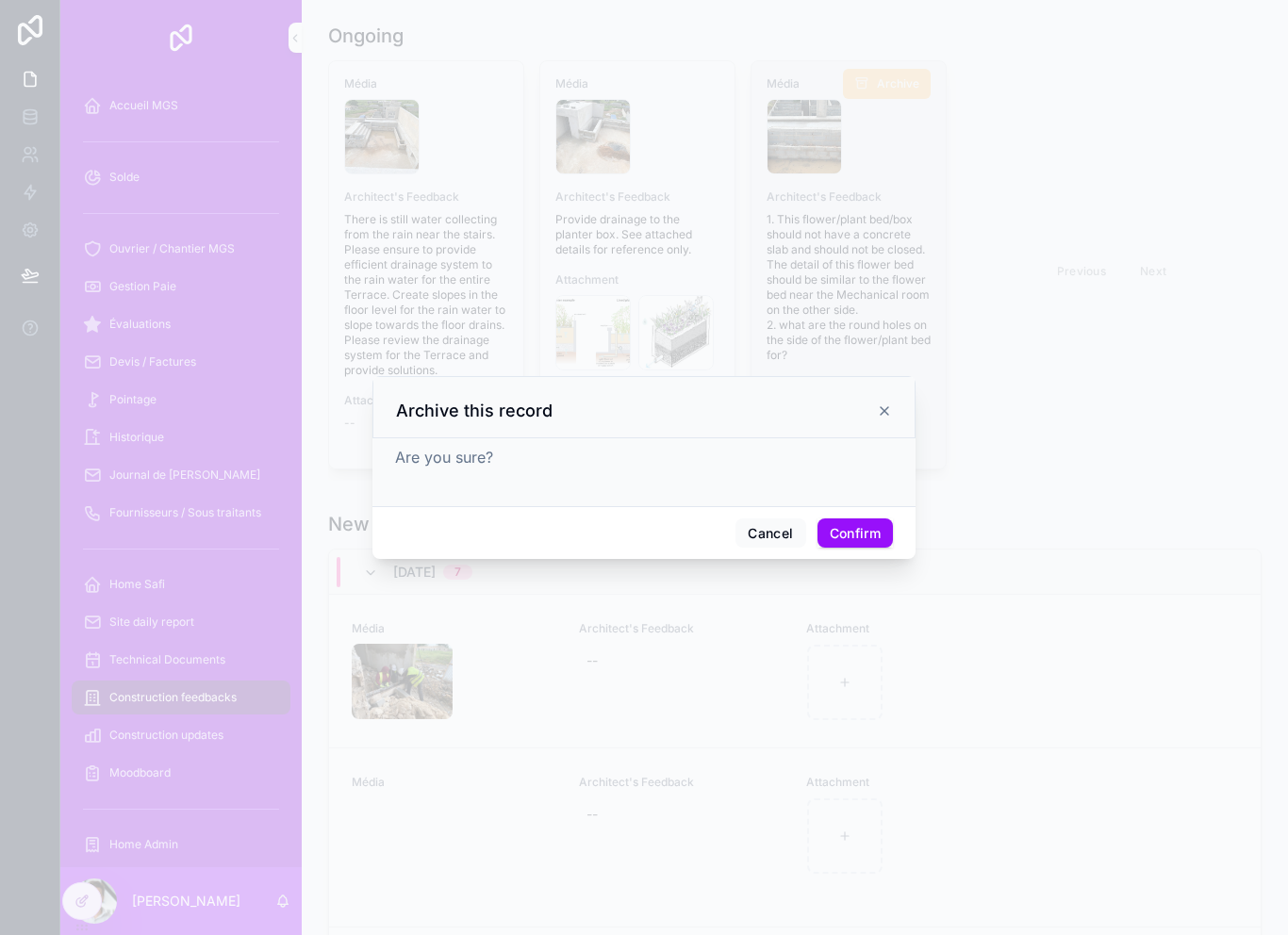
click at [872, 526] on button "Confirm" at bounding box center [855, 533] width 76 height 30
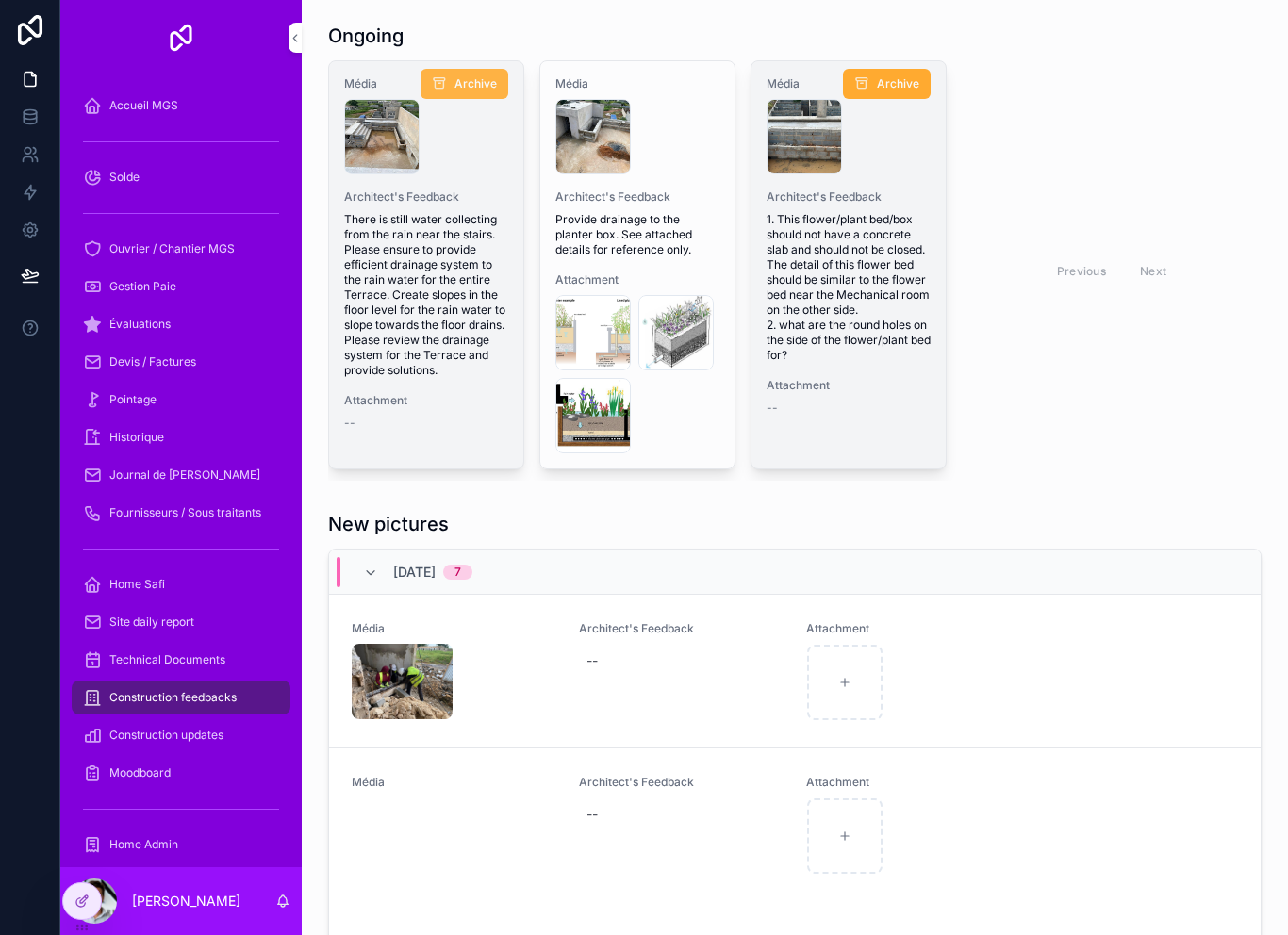
click at [476, 78] on span "Archive" at bounding box center [476, 83] width 42 height 15
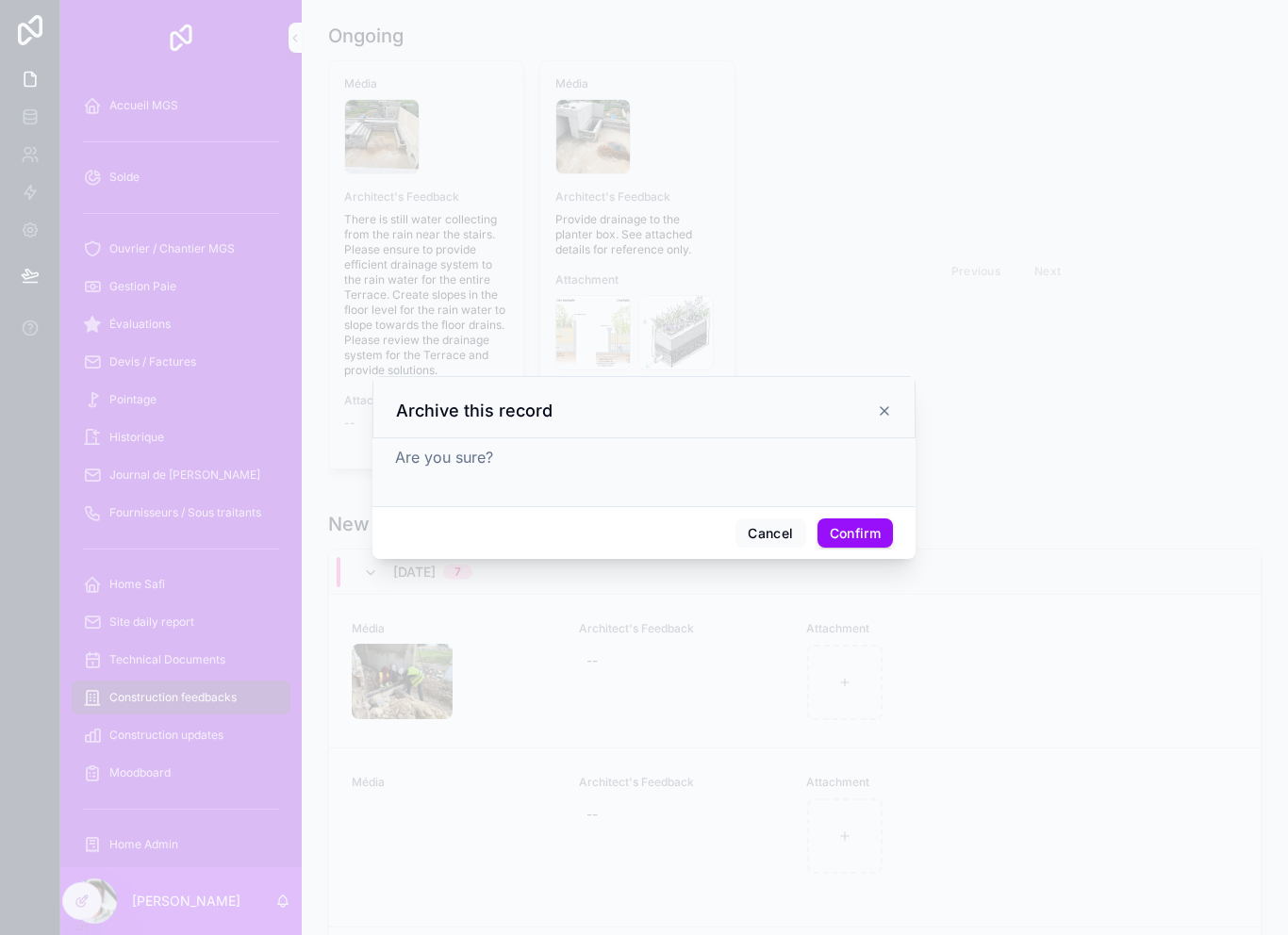
click at [860, 518] on button "Confirm" at bounding box center [855, 533] width 76 height 30
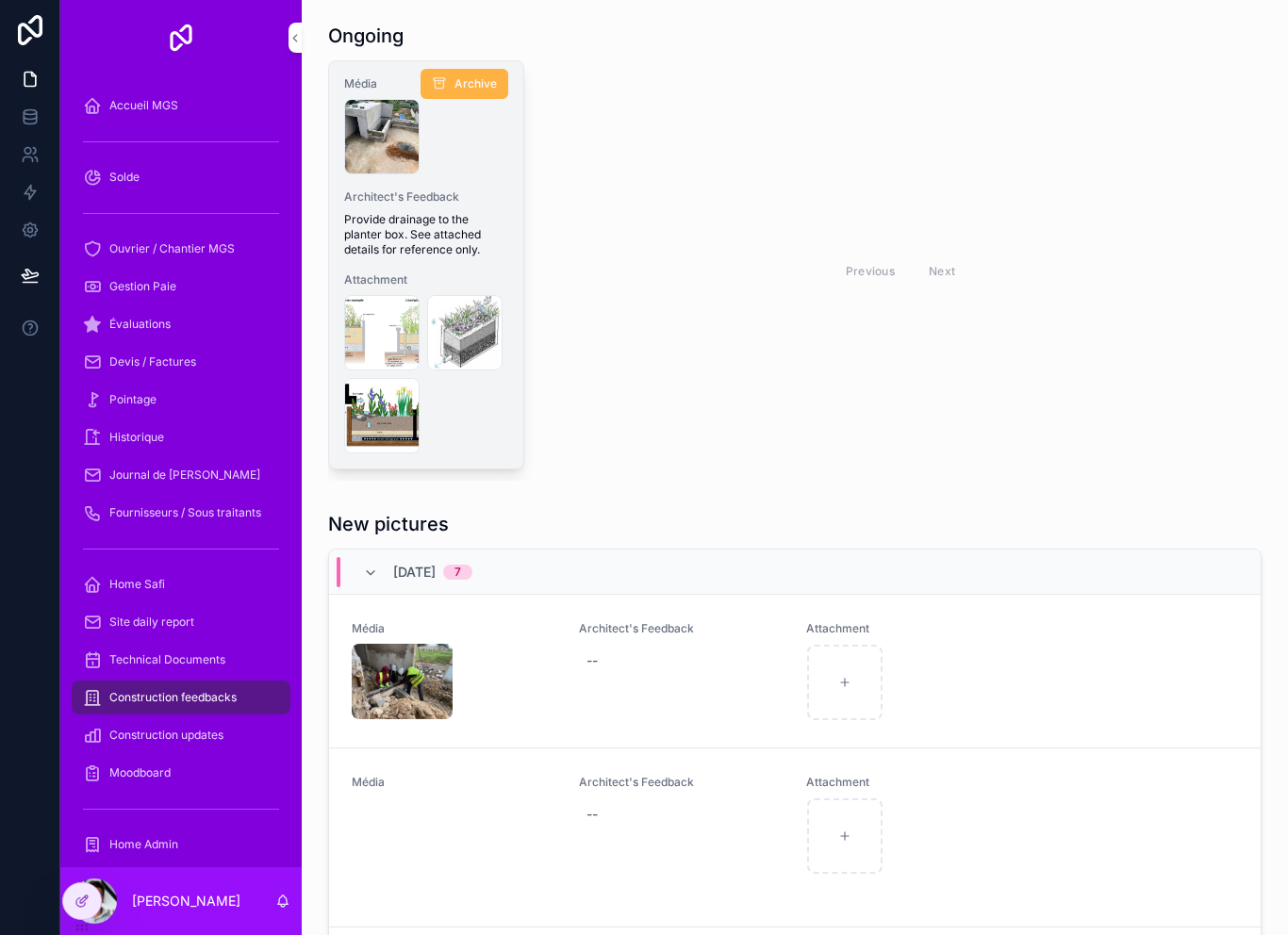
click at [482, 76] on span "Archive" at bounding box center [476, 83] width 42 height 15
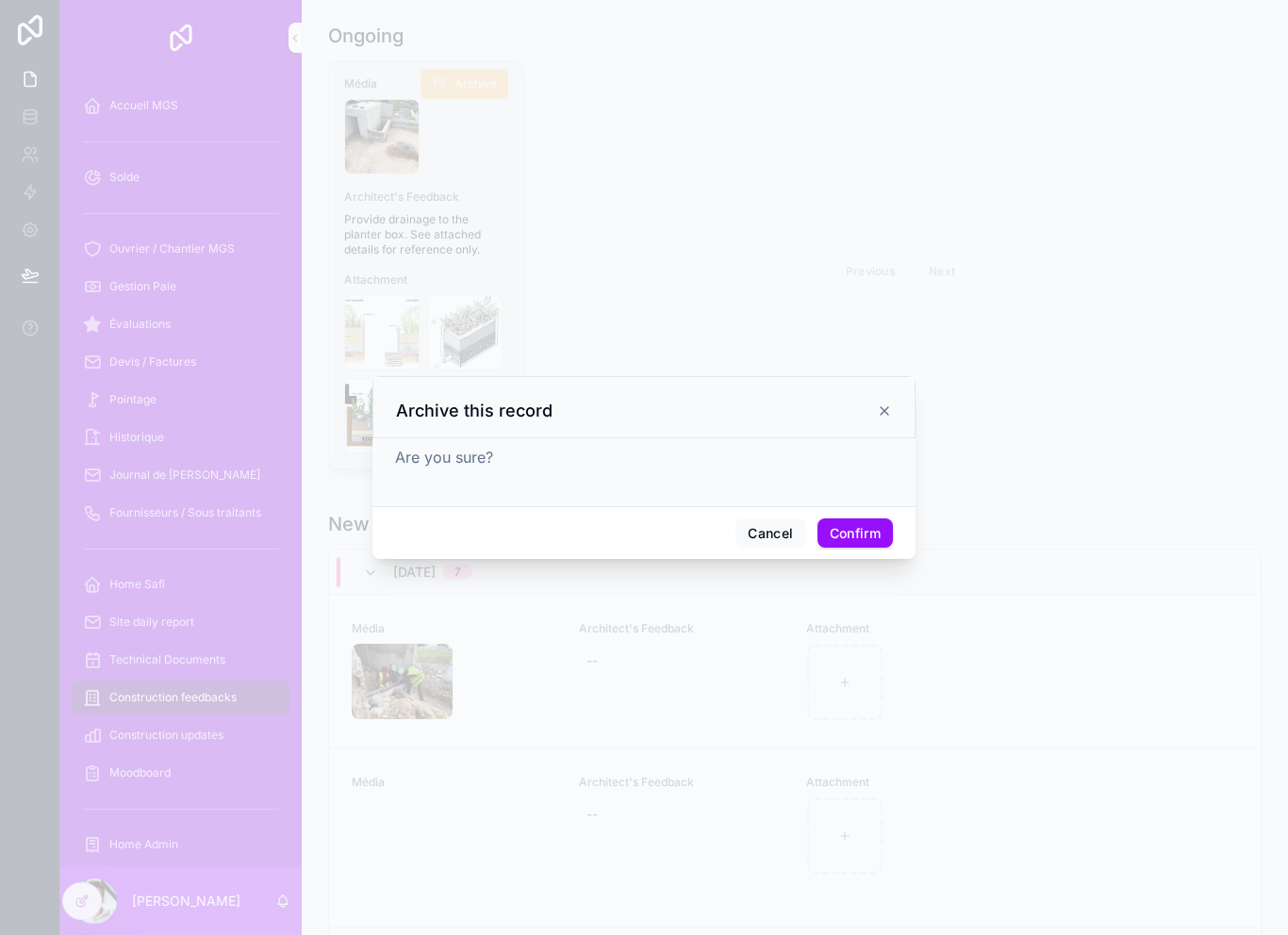
click at [865, 537] on button "Confirm" at bounding box center [855, 533] width 76 height 30
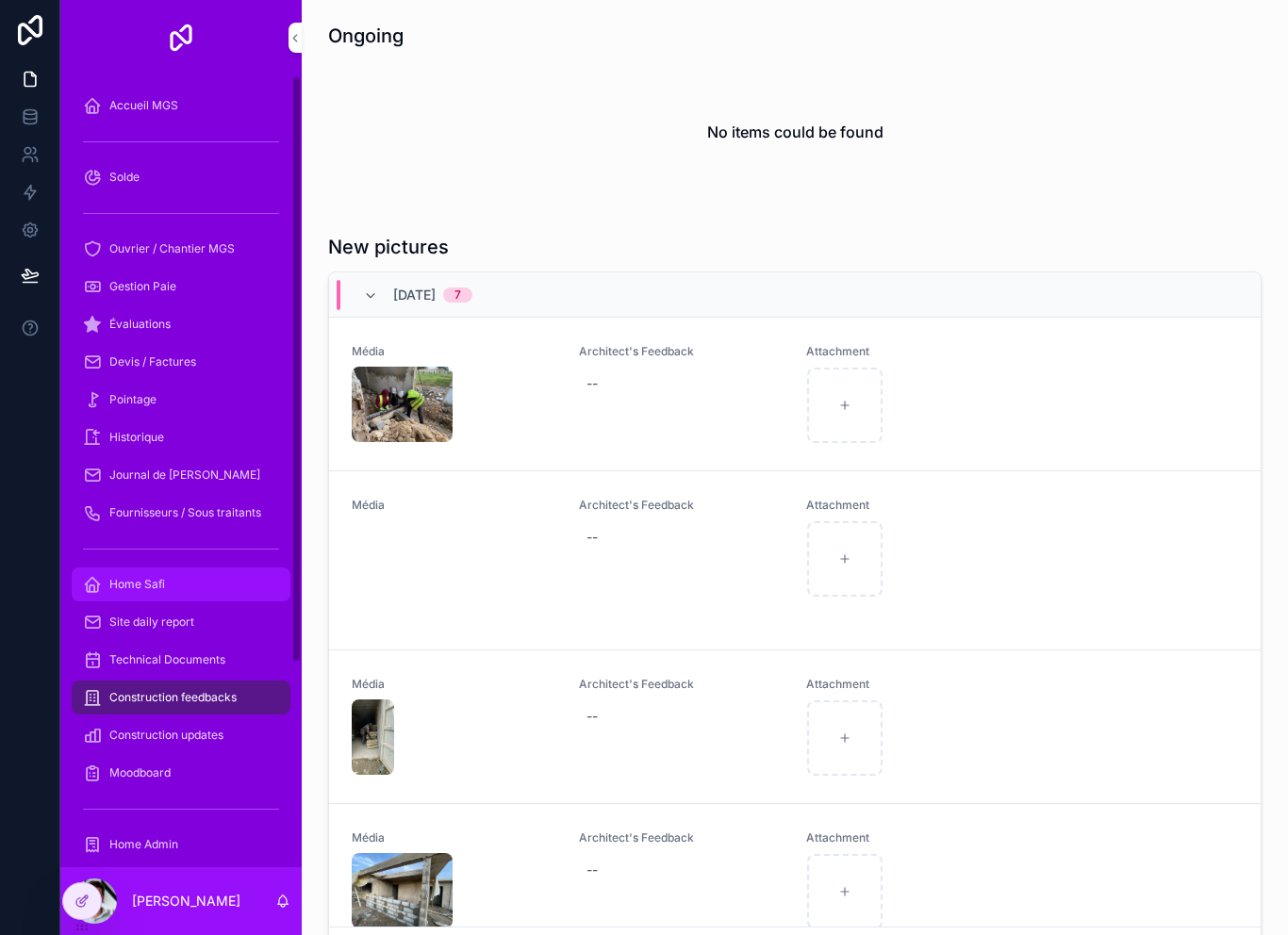
click at [213, 584] on div "Home Safi" at bounding box center [181, 584] width 196 height 30
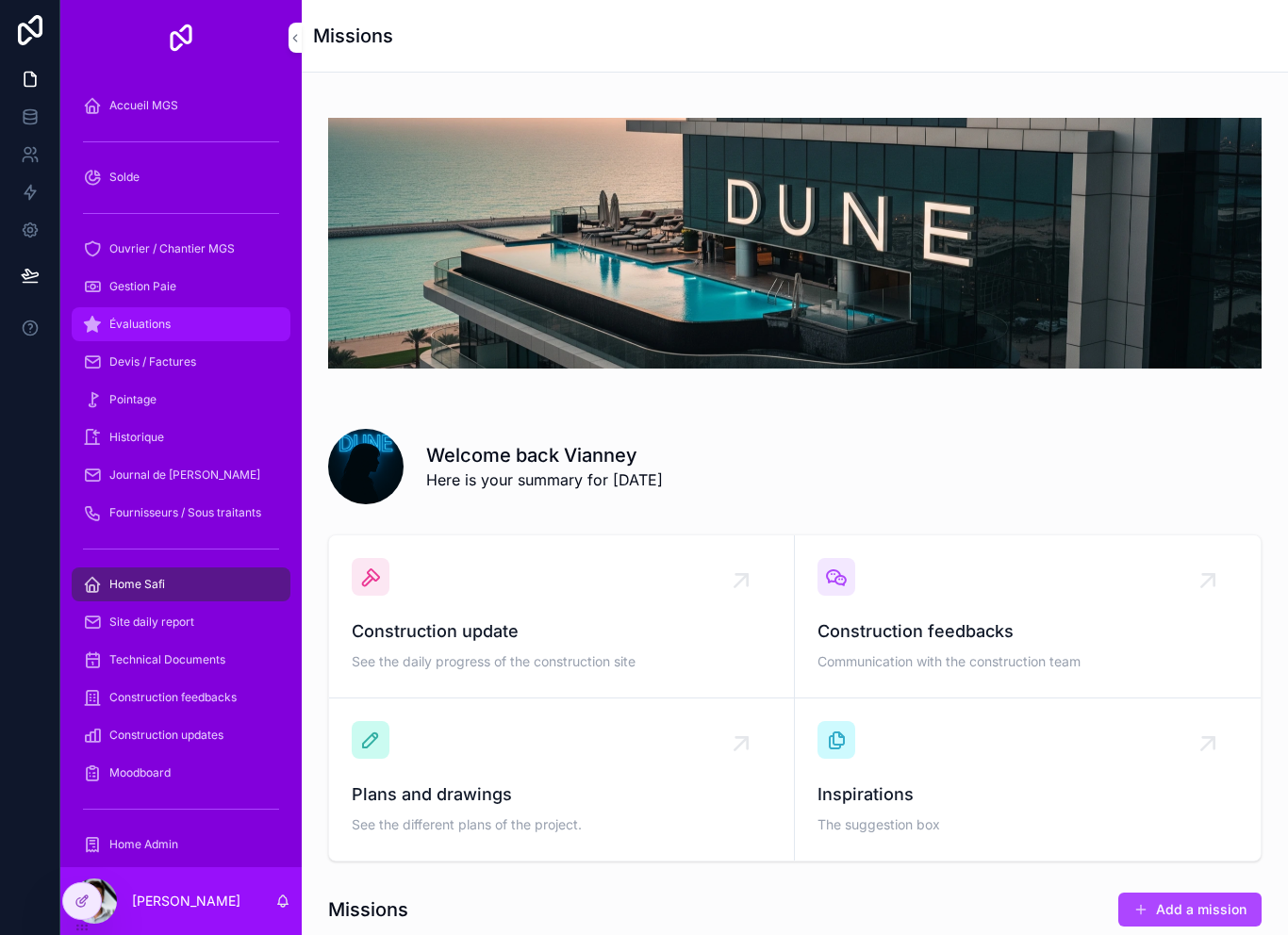
click at [213, 328] on div "Évaluations" at bounding box center [181, 325] width 196 height 30
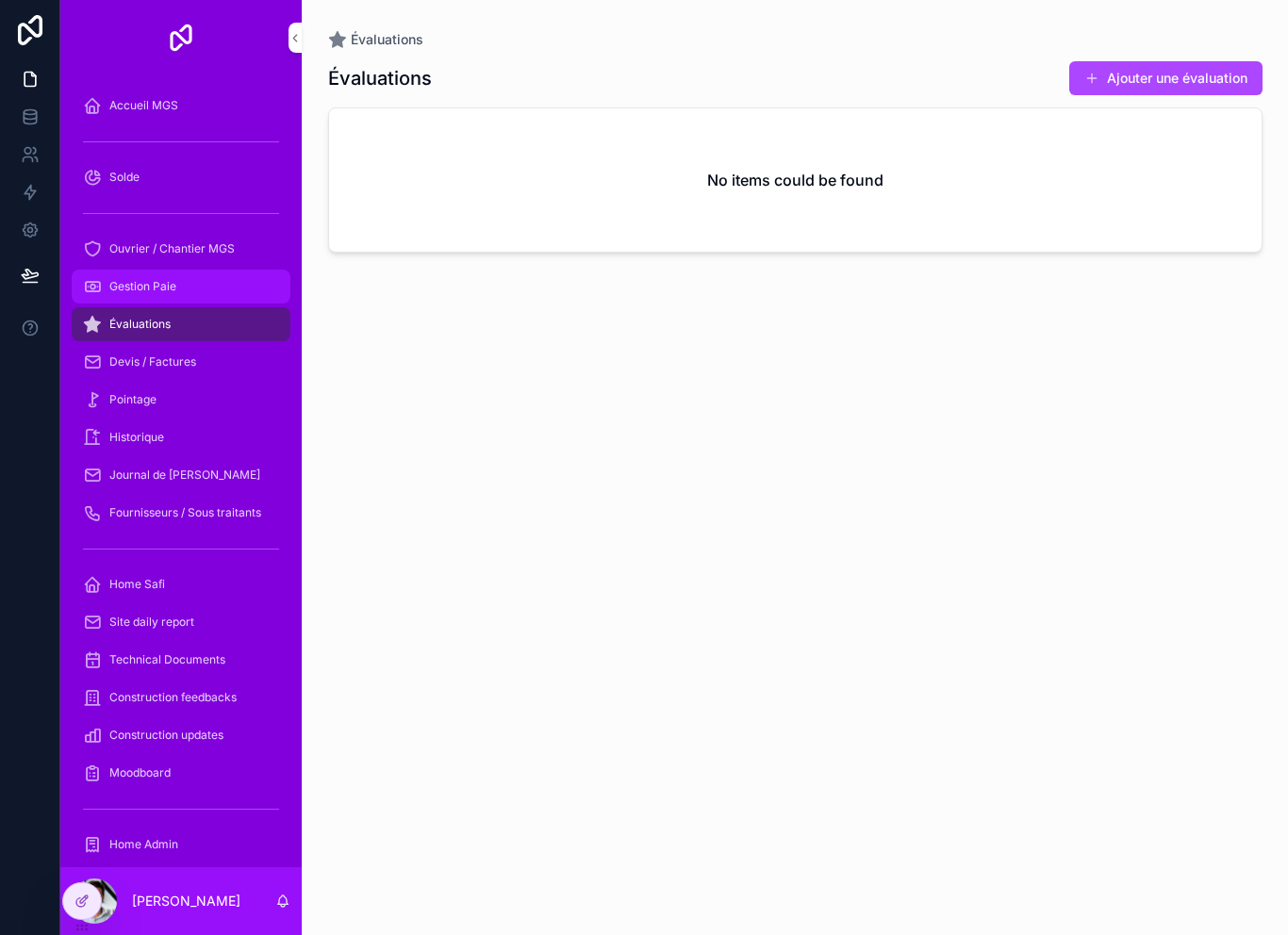
click at [198, 282] on div "Gestion Paie" at bounding box center [181, 287] width 196 height 30
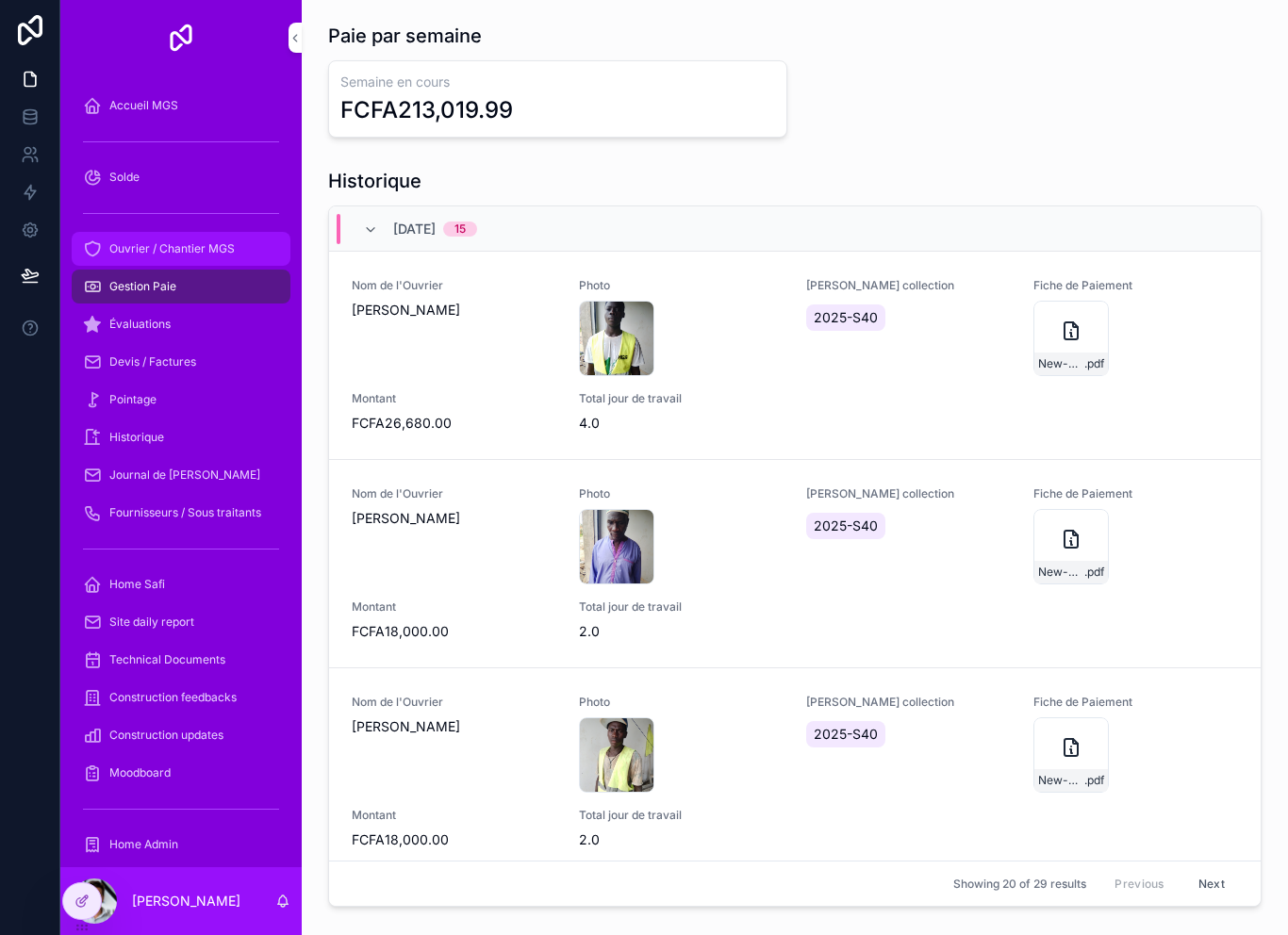
click at [196, 250] on span "Ouvrier / Chantier MGS" at bounding box center [172, 249] width 126 height 15
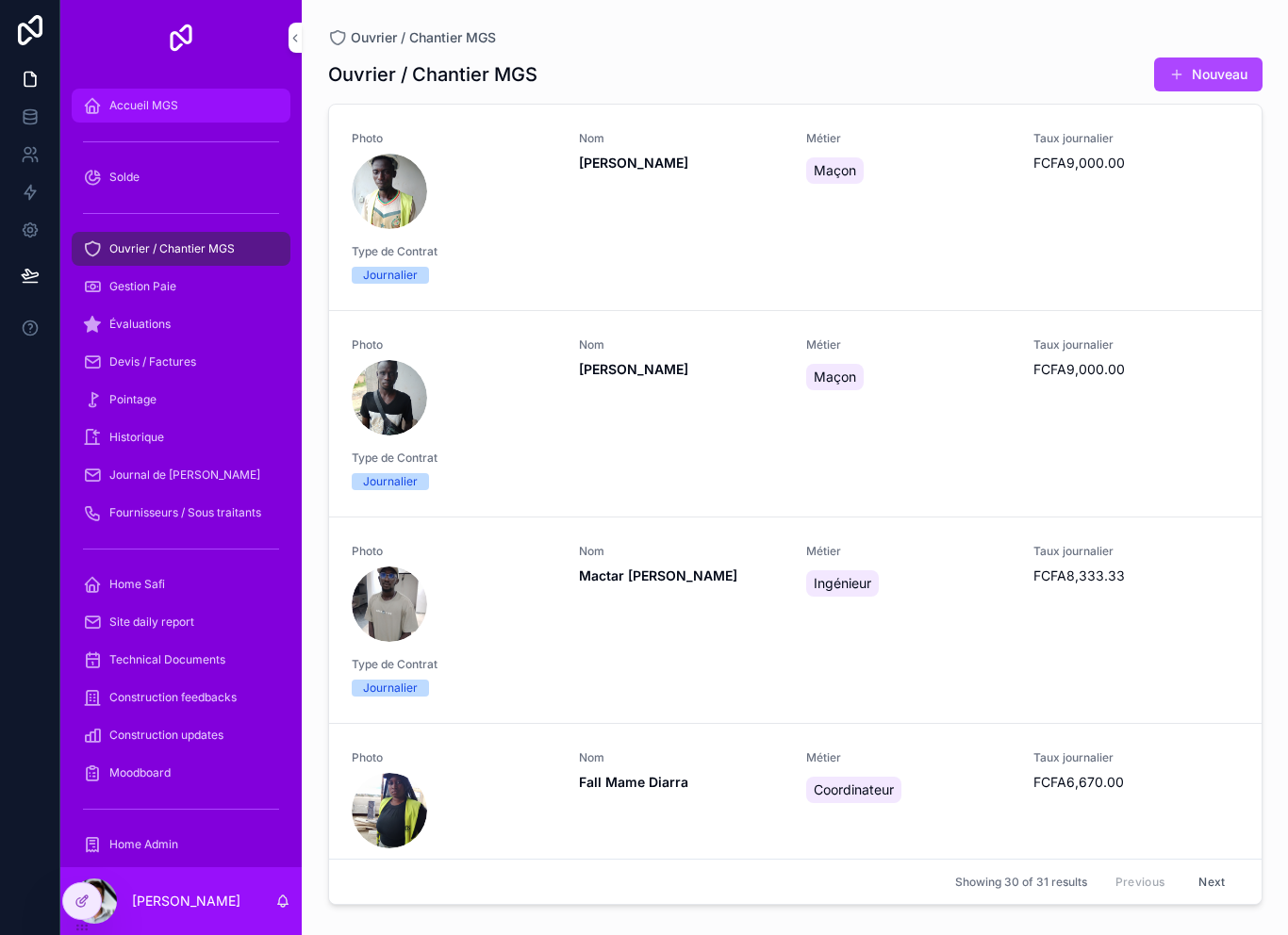
click at [197, 101] on div "Accueil MGS" at bounding box center [181, 106] width 196 height 30
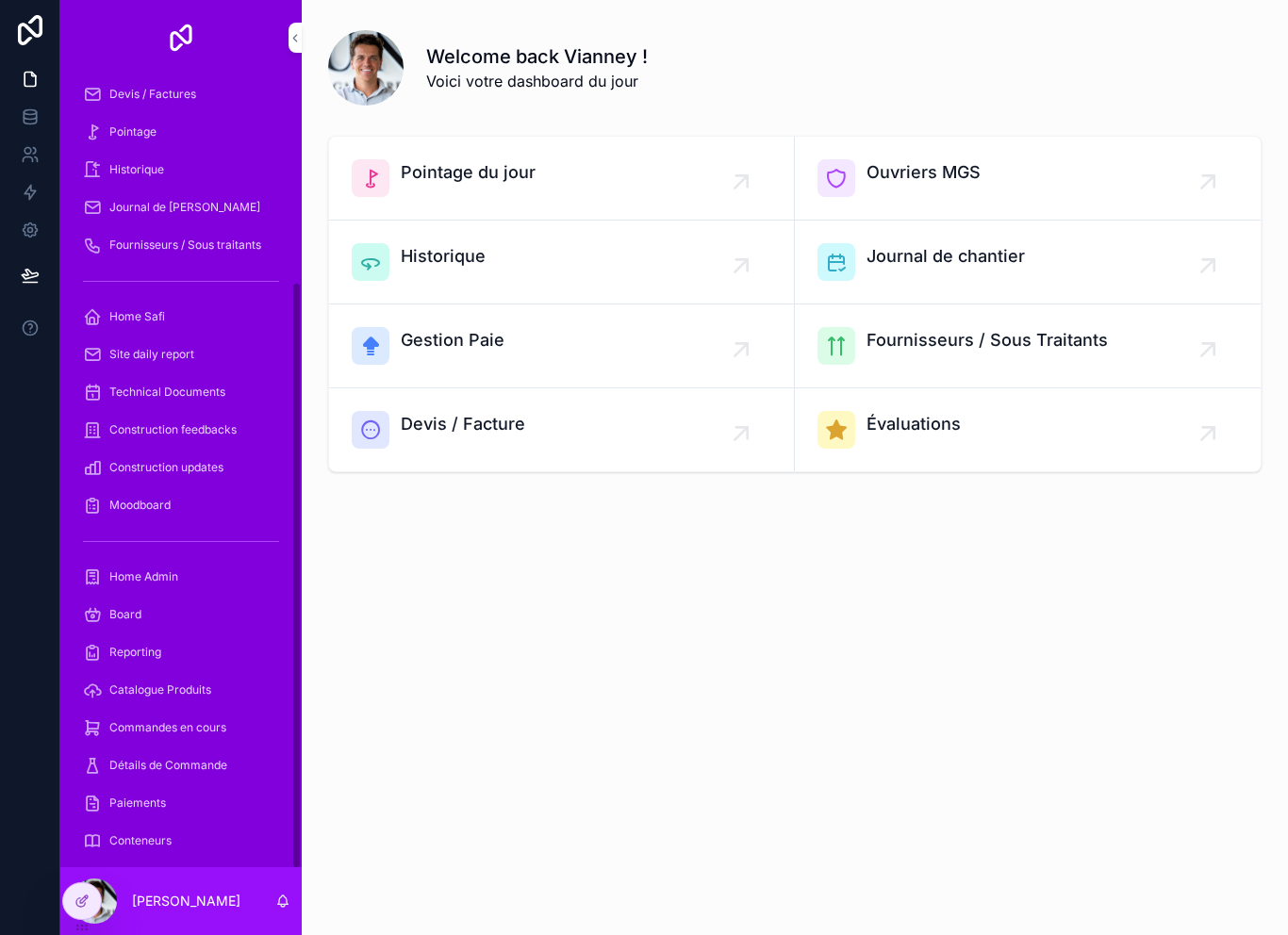
scroll to position [318, 0]
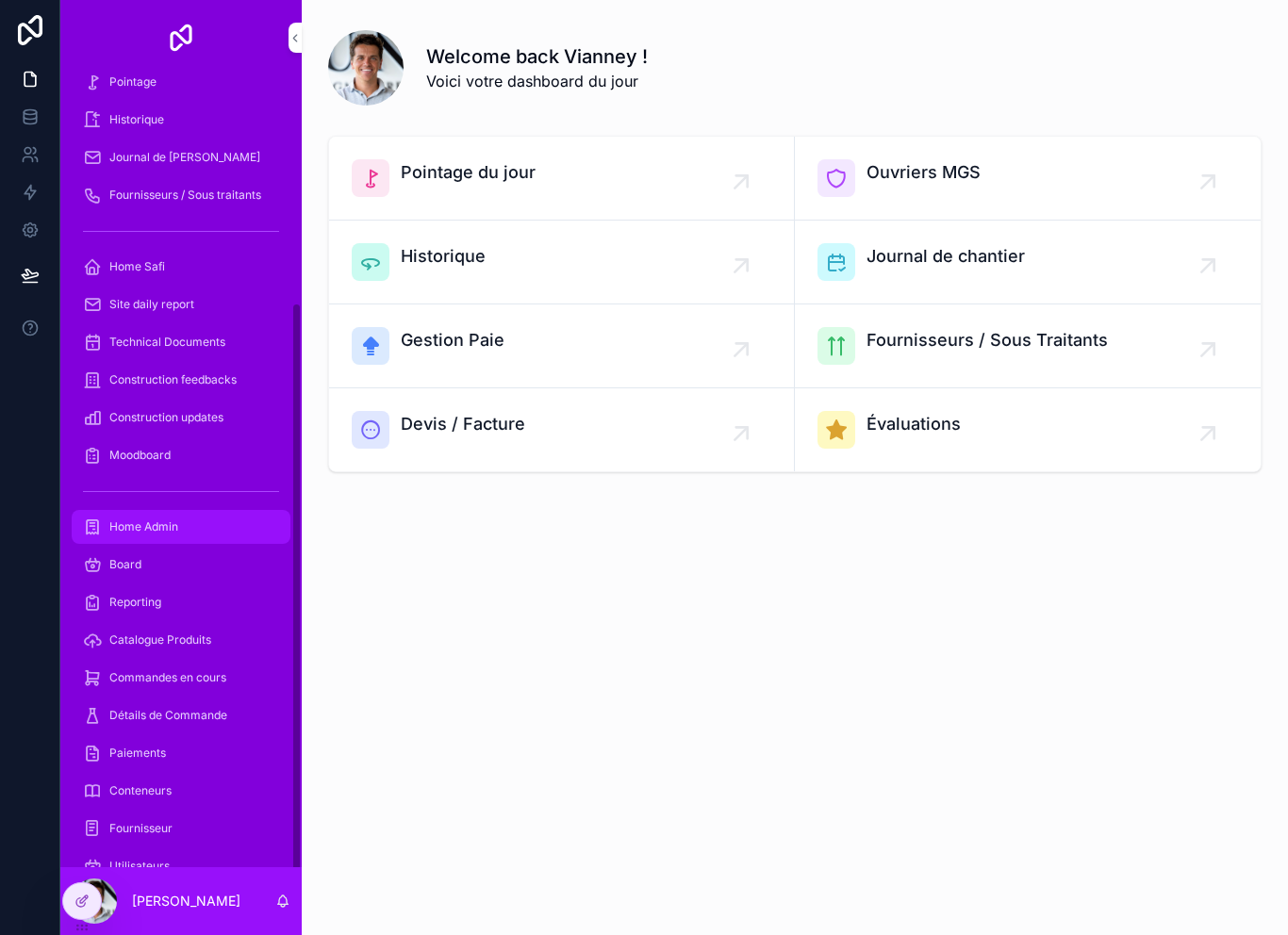
click at [100, 527] on icon "scrollable content" at bounding box center [92, 526] width 19 height 19
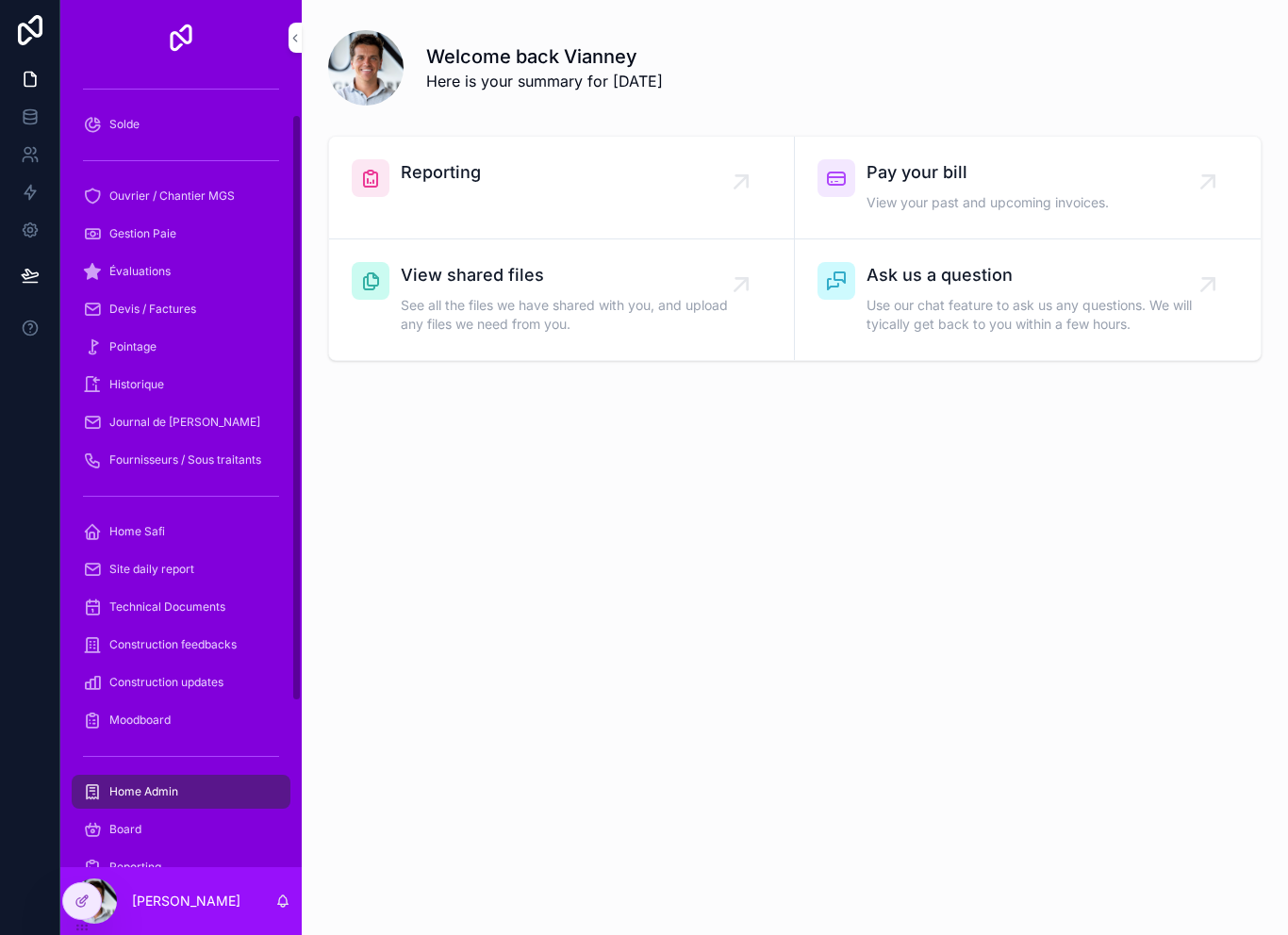
scroll to position [56, 0]
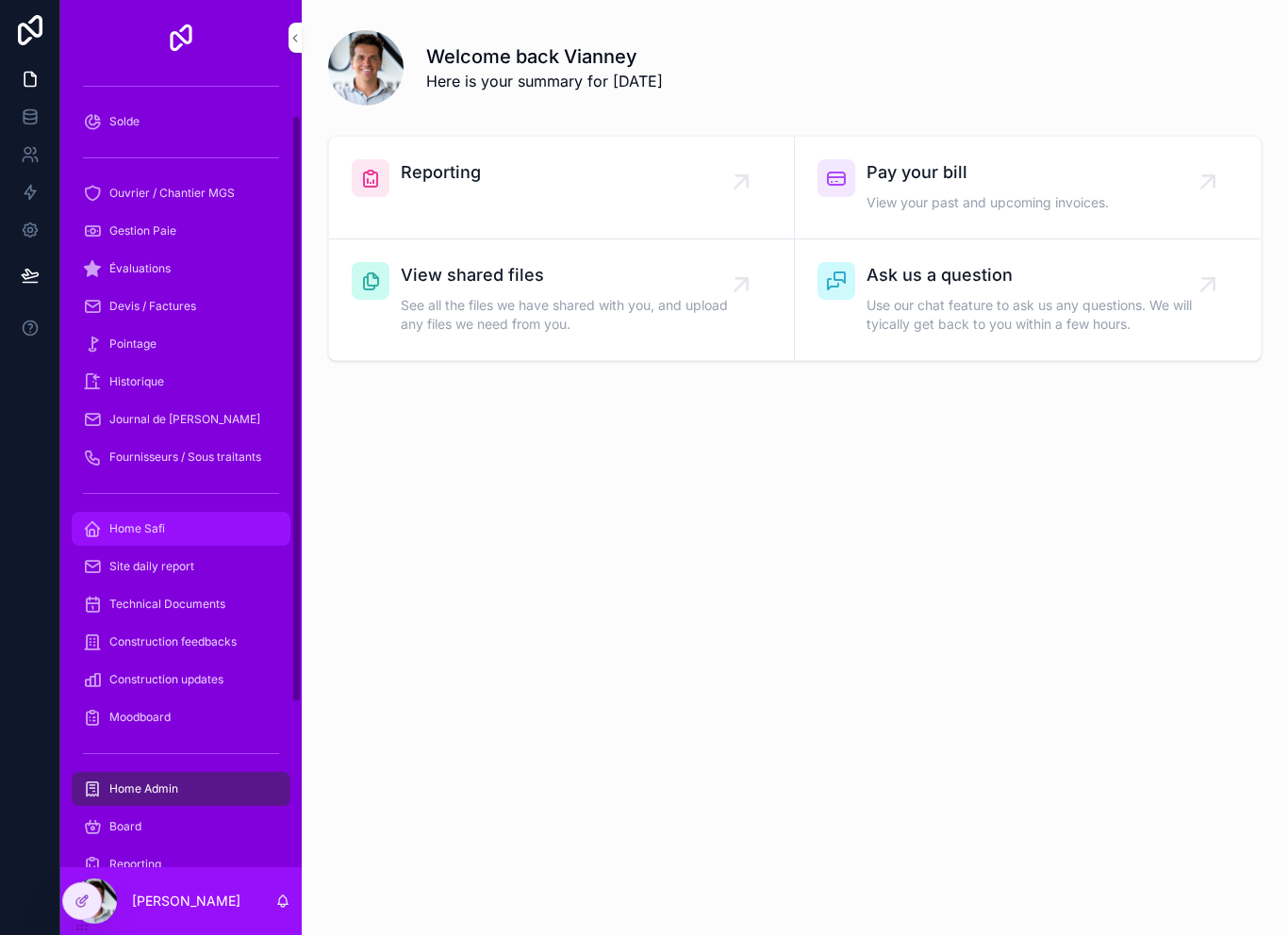
click at [106, 532] on div "Home Safi" at bounding box center [181, 528] width 196 height 30
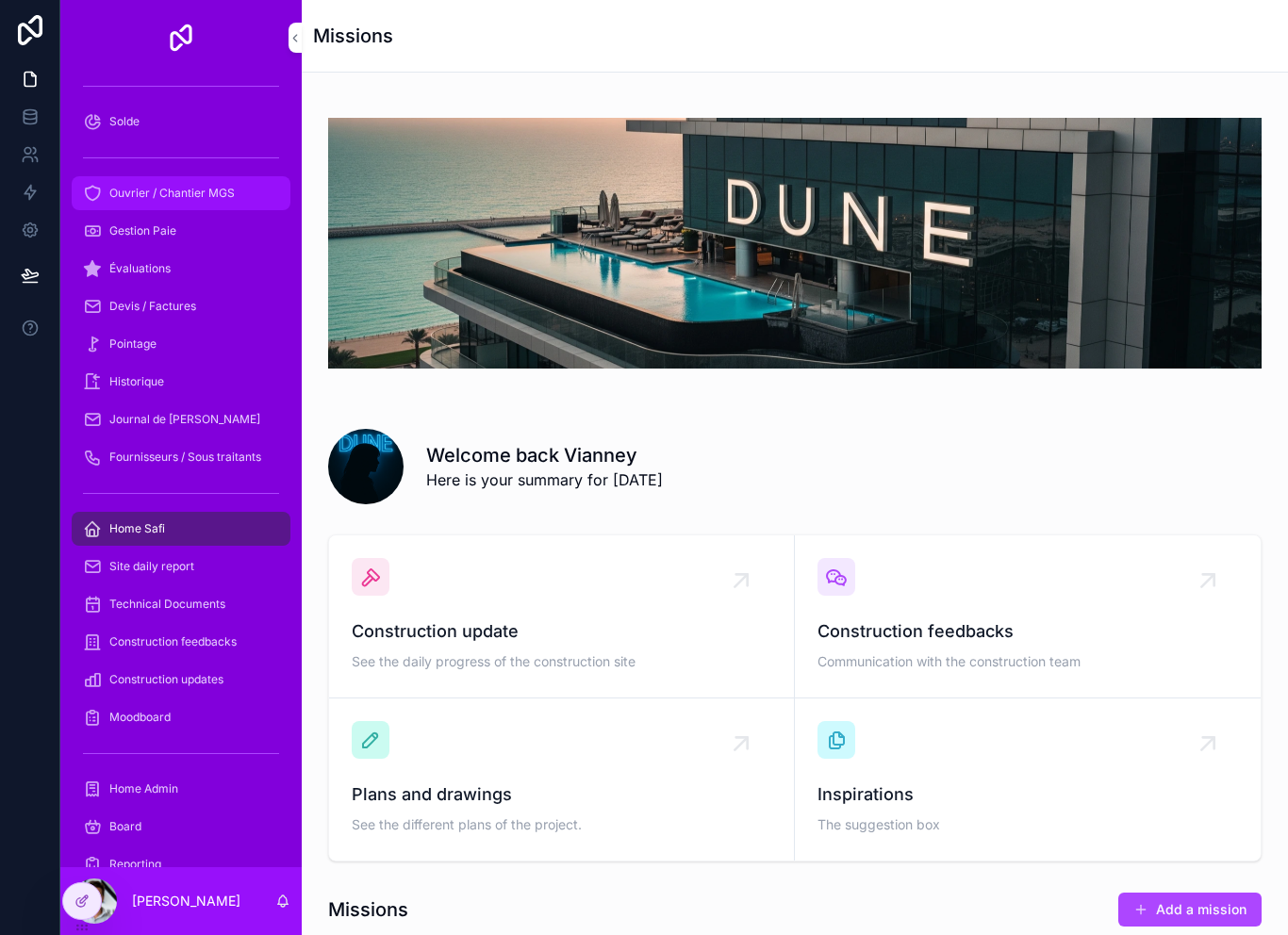
click at [112, 197] on span "Ouvrier / Chantier MGS" at bounding box center [172, 193] width 126 height 15
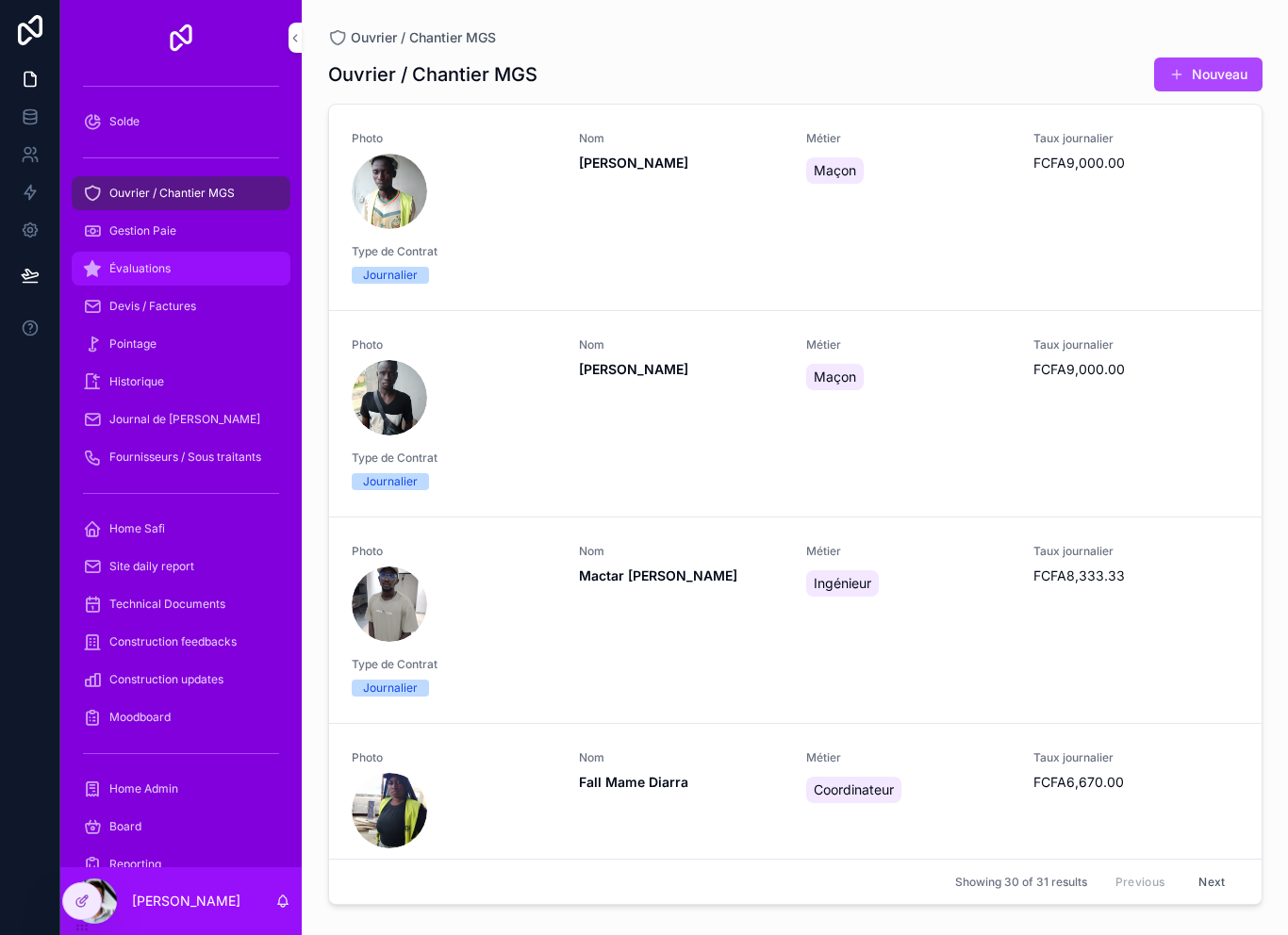
click at [116, 255] on div "Évaluations" at bounding box center [181, 269] width 196 height 30
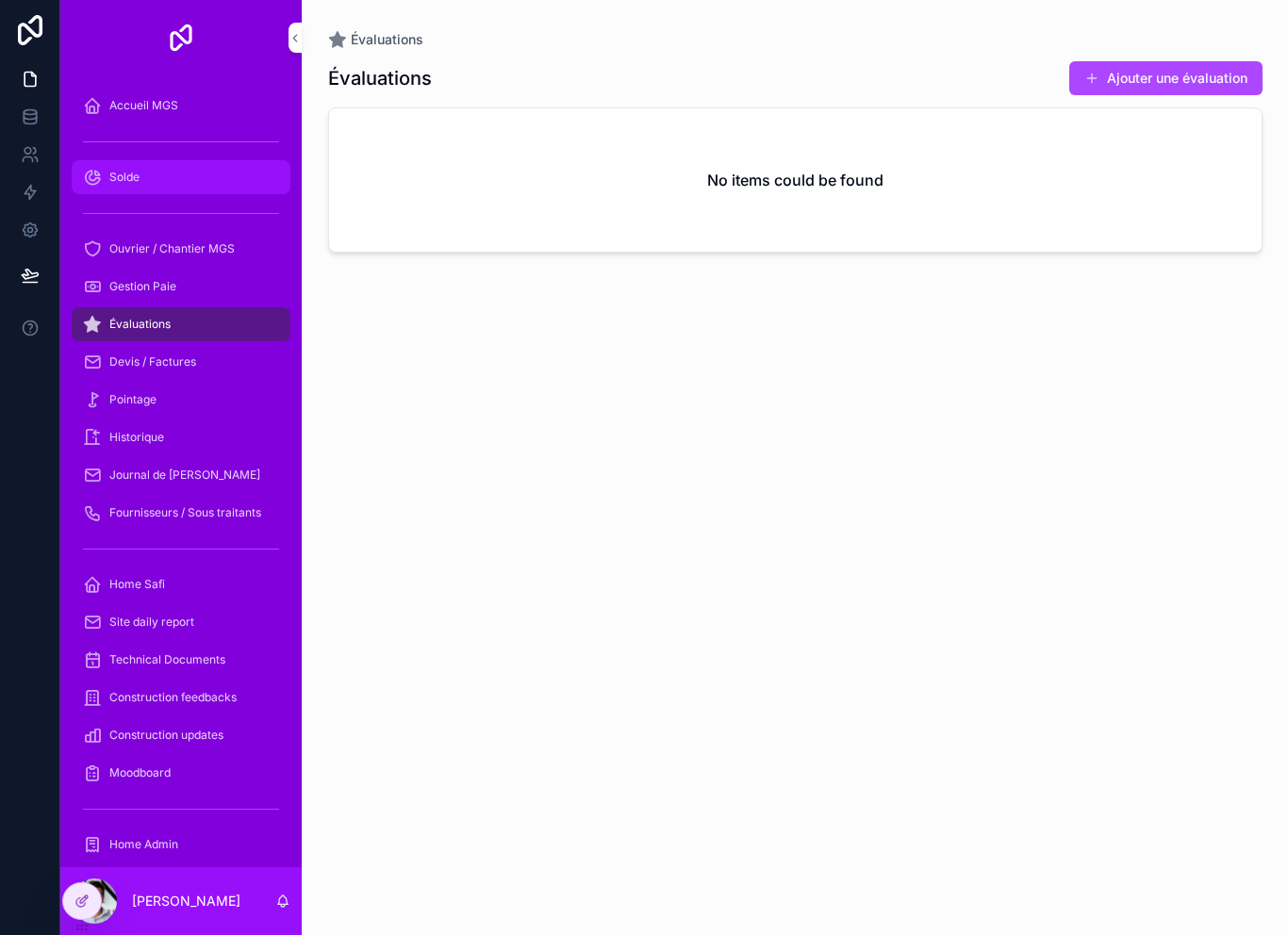
click at [92, 170] on icon "scrollable content" at bounding box center [92, 177] width 19 height 19
